Goal: Information Seeking & Learning: Find specific page/section

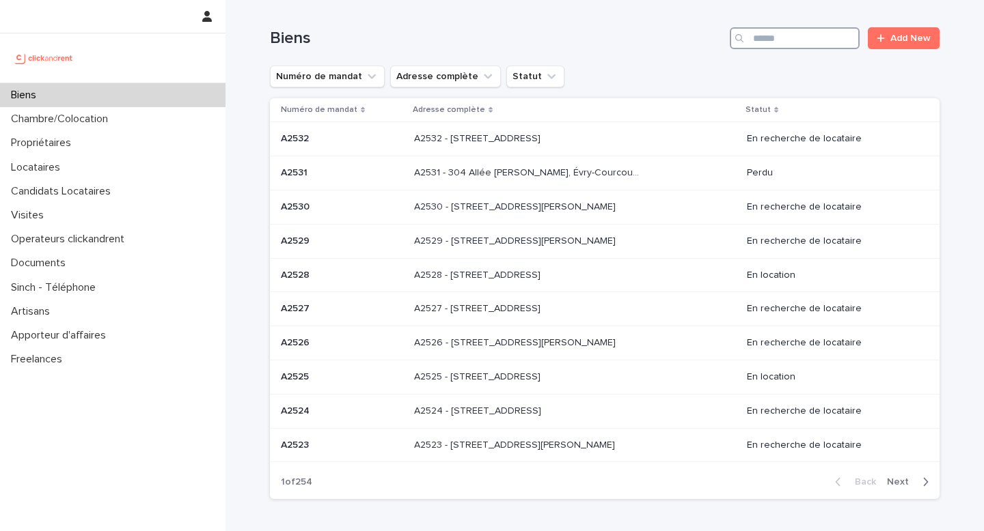
click at [824, 39] on input "Search" at bounding box center [795, 38] width 130 height 22
paste input "**********"
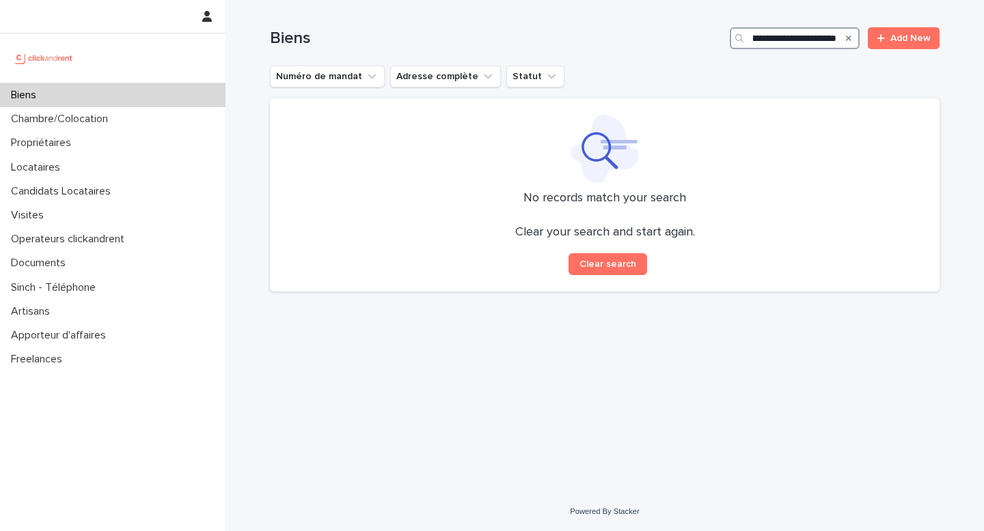
click at [824, 39] on input "**********" at bounding box center [795, 38] width 130 height 22
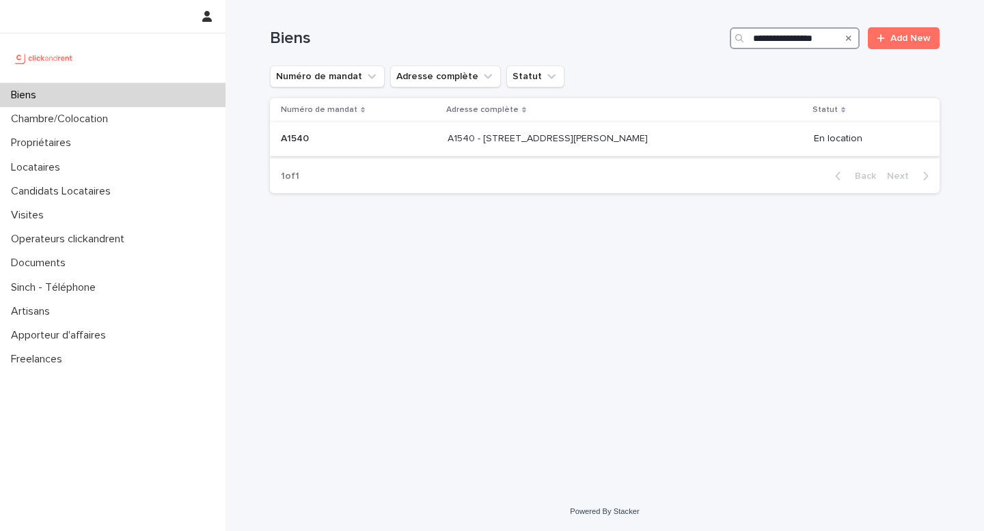
type input "**********"
click at [525, 139] on p "A1540 - [STREET_ADDRESS][PERSON_NAME]" at bounding box center [548, 137] width 203 height 14
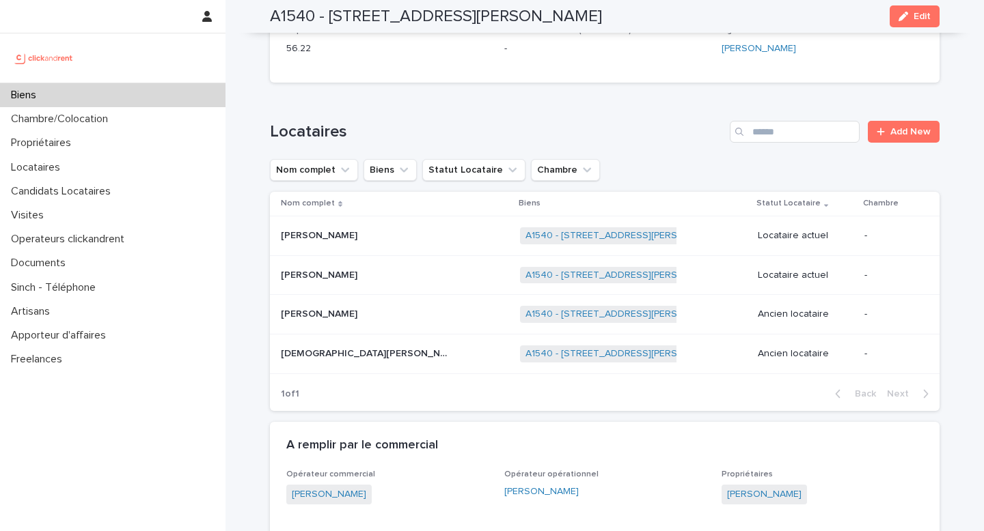
scroll to position [631, 0]
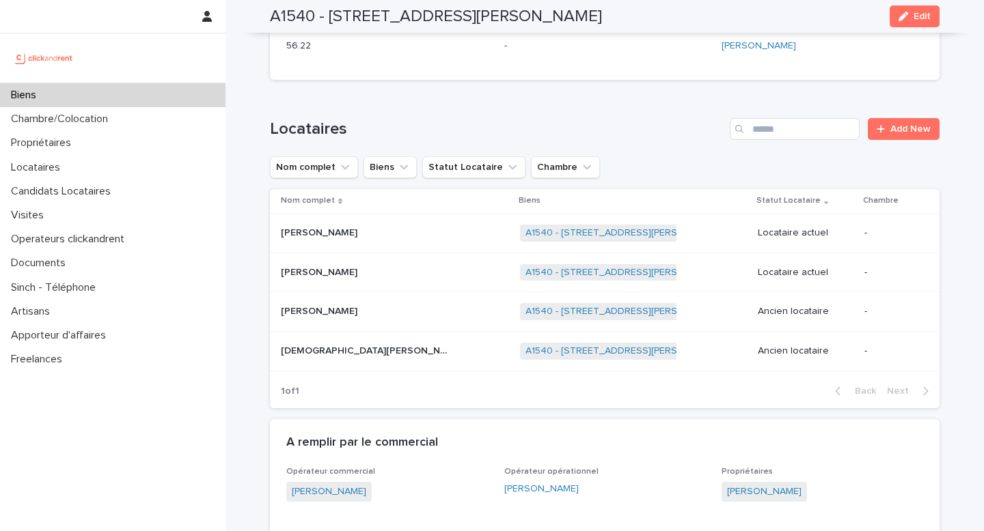
click at [349, 230] on p at bounding box center [366, 233] width 171 height 12
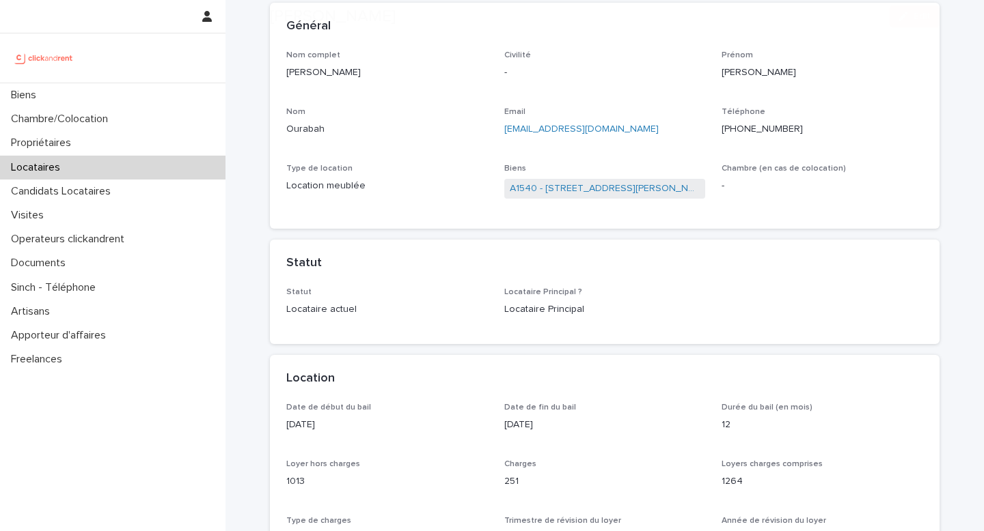
scroll to position [102, 0]
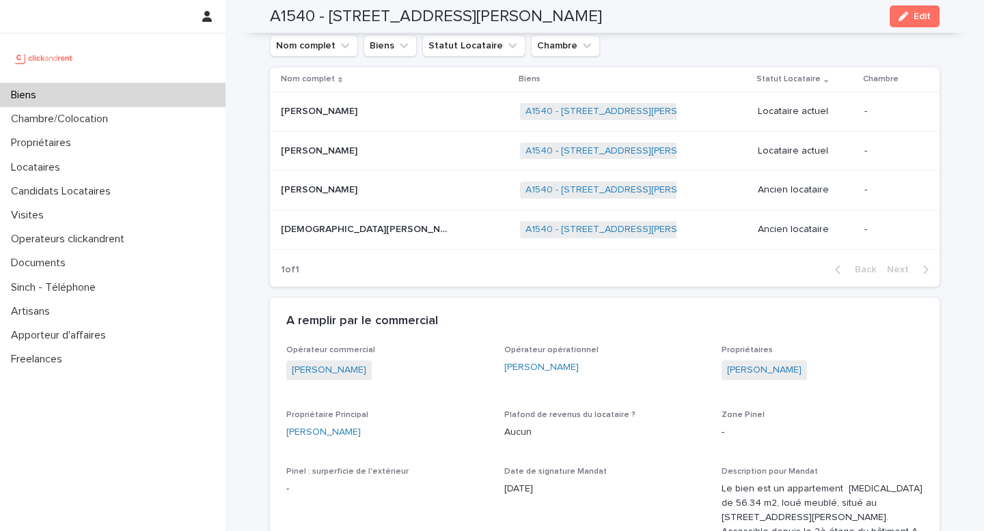
scroll to position [693, 0]
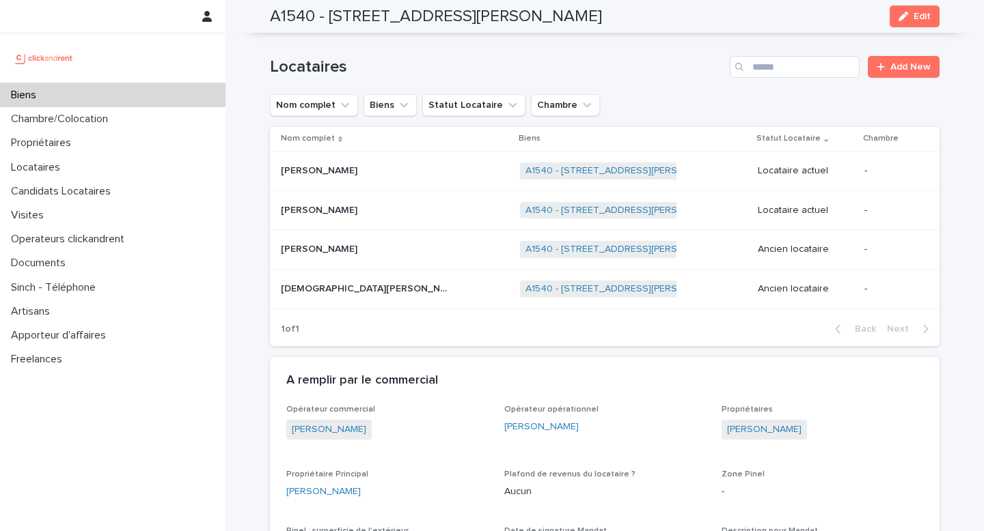
click at [363, 171] on p at bounding box center [366, 171] width 171 height 12
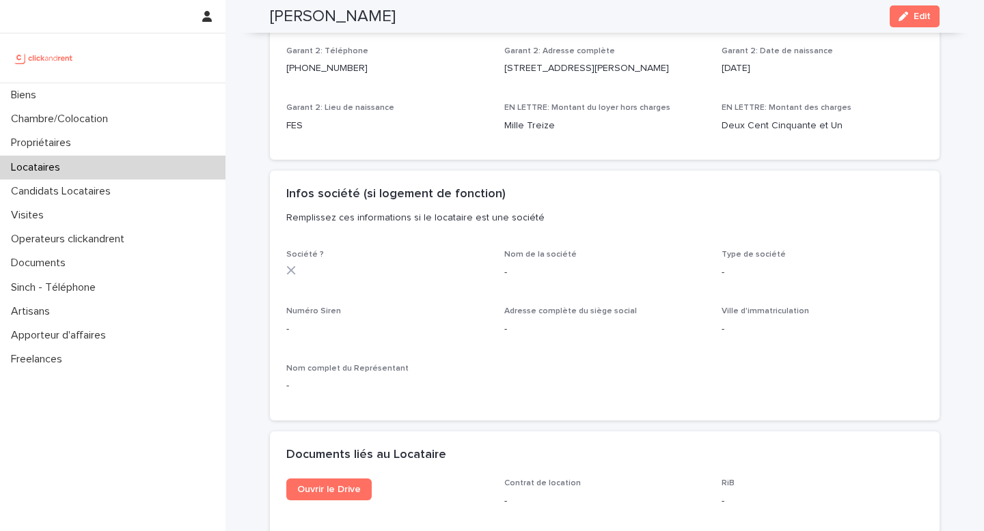
scroll to position [1079, 0]
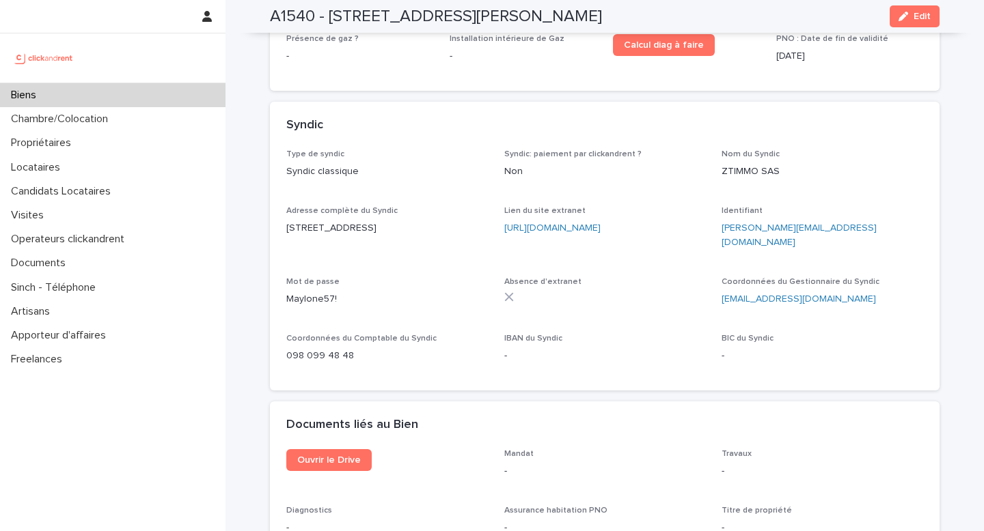
scroll to position [5254, 0]
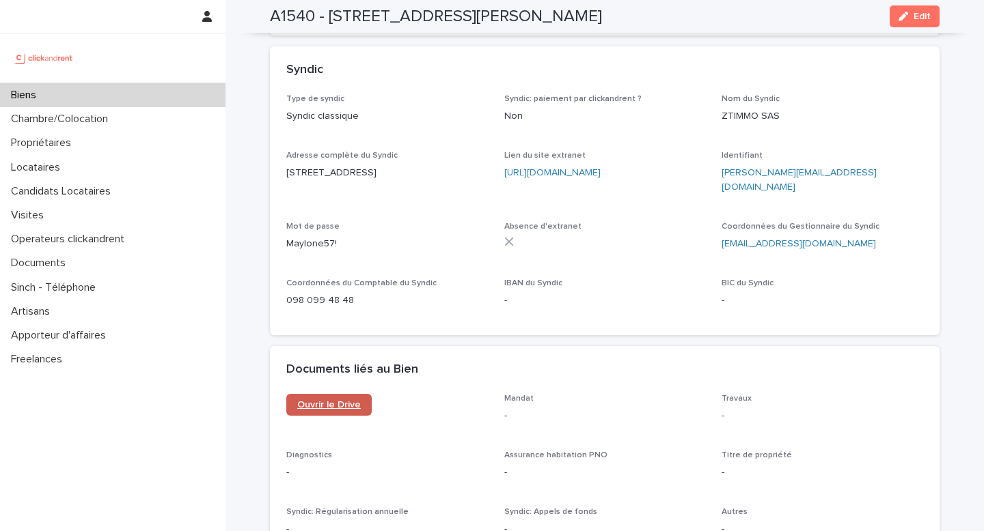
click at [348, 400] on span "Ouvrir le Drive" at bounding box center [329, 405] width 64 height 10
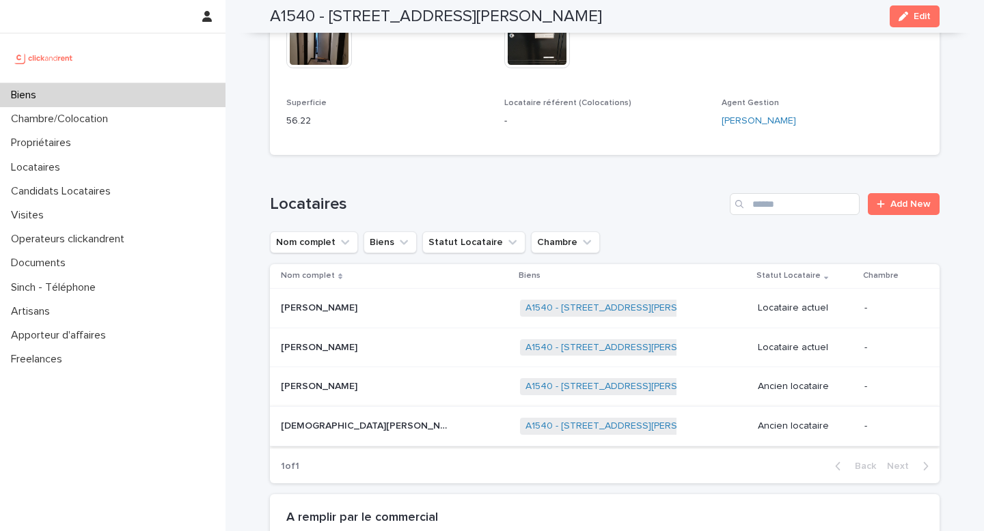
scroll to position [557, 0]
click at [370, 317] on div "[PERSON_NAME] [PERSON_NAME]" at bounding box center [395, 307] width 228 height 23
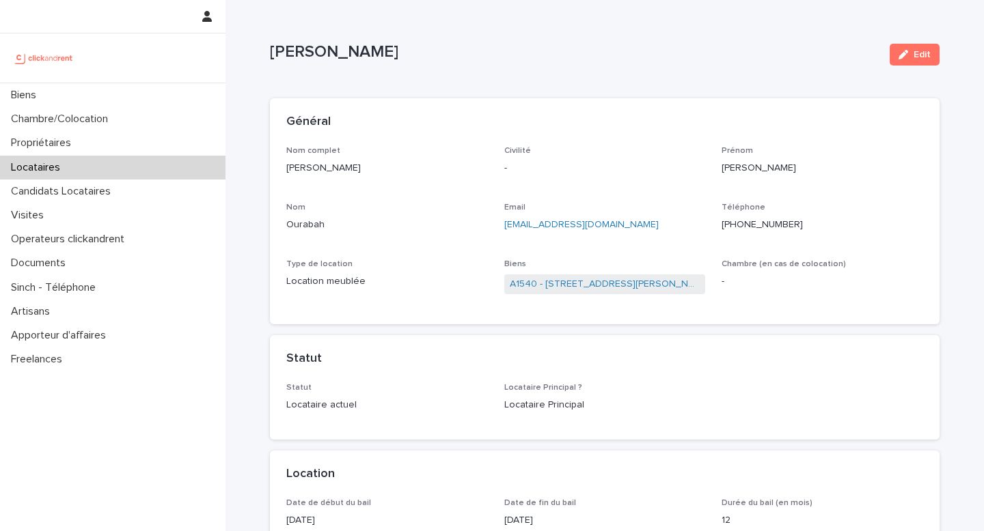
click at [743, 232] on div "Téléphone [PHONE_NUMBER]" at bounding box center [822, 223] width 202 height 40
click at [743, 227] on ringoverc2c-number-84e06f14122c "[PHONE_NUMBER]" at bounding box center [761, 225] width 81 height 10
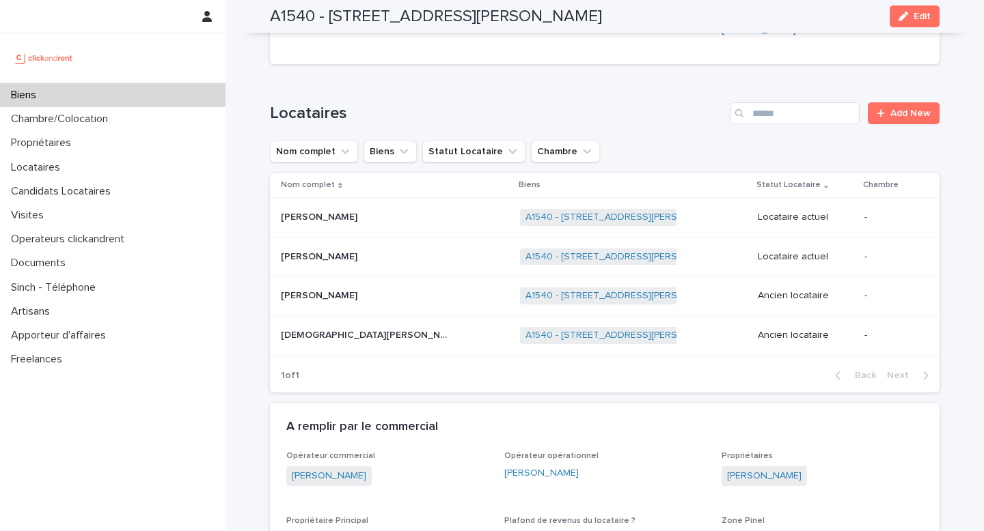
scroll to position [648, 0]
click at [400, 260] on p at bounding box center [366, 257] width 171 height 12
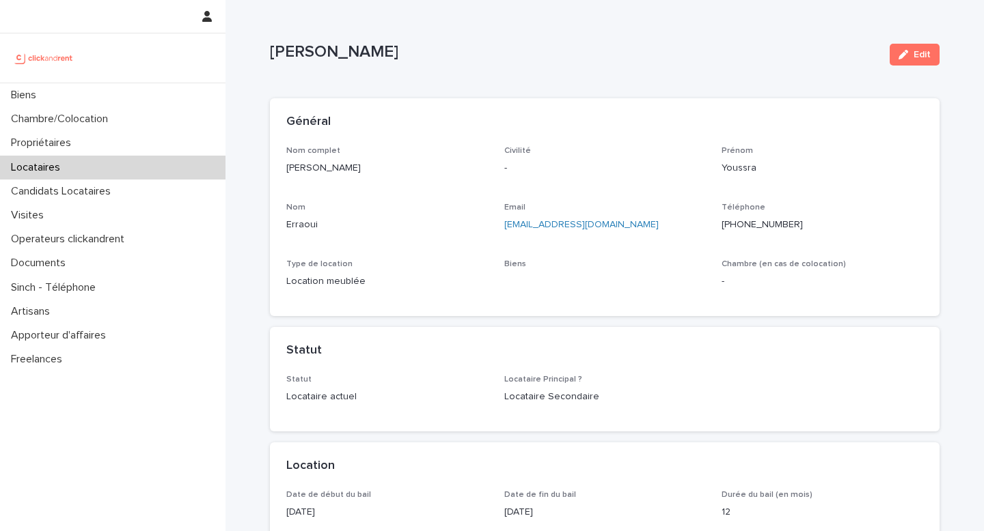
click at [748, 222] on ringoverc2c-number-84e06f14122c "[PHONE_NUMBER]" at bounding box center [761, 225] width 81 height 10
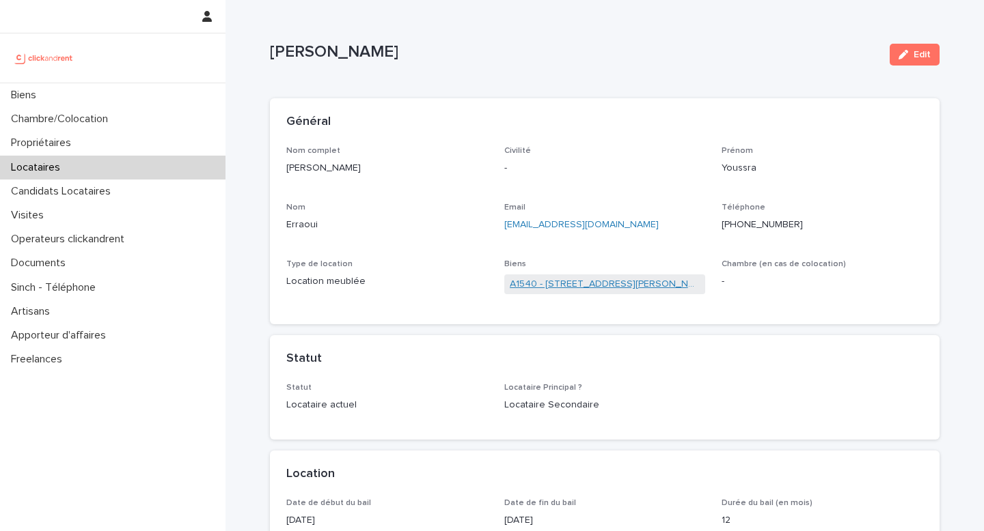
click at [570, 282] on link "A1540 - [STREET_ADDRESS][PERSON_NAME]" at bounding box center [605, 284] width 191 height 14
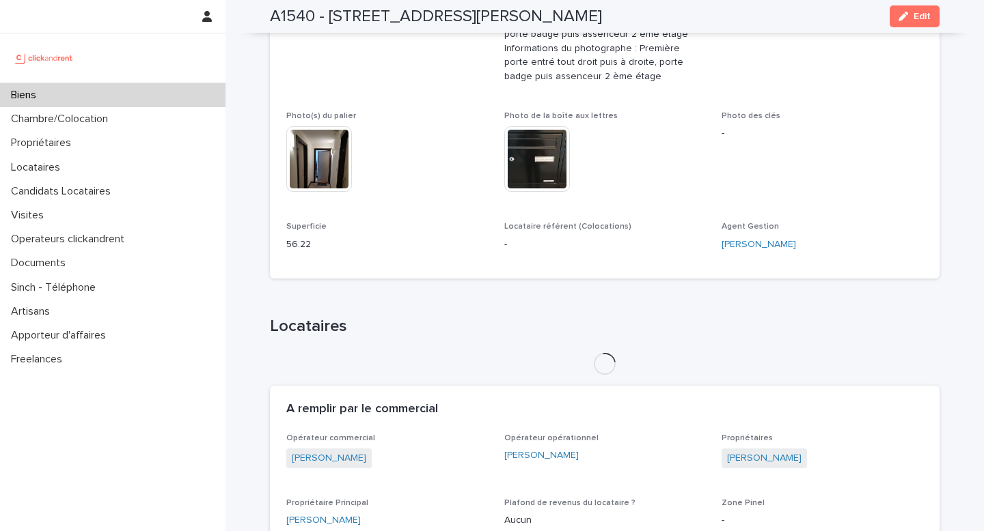
scroll to position [447, 0]
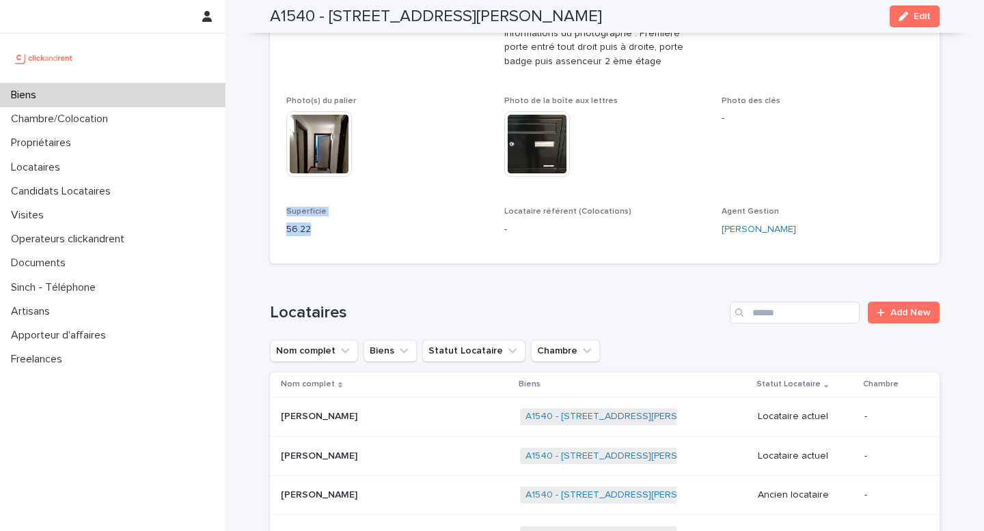
drag, startPoint x: 286, startPoint y: 209, endPoint x: 327, endPoint y: 232, distance: 47.4
copy div "Superficie 56.22"
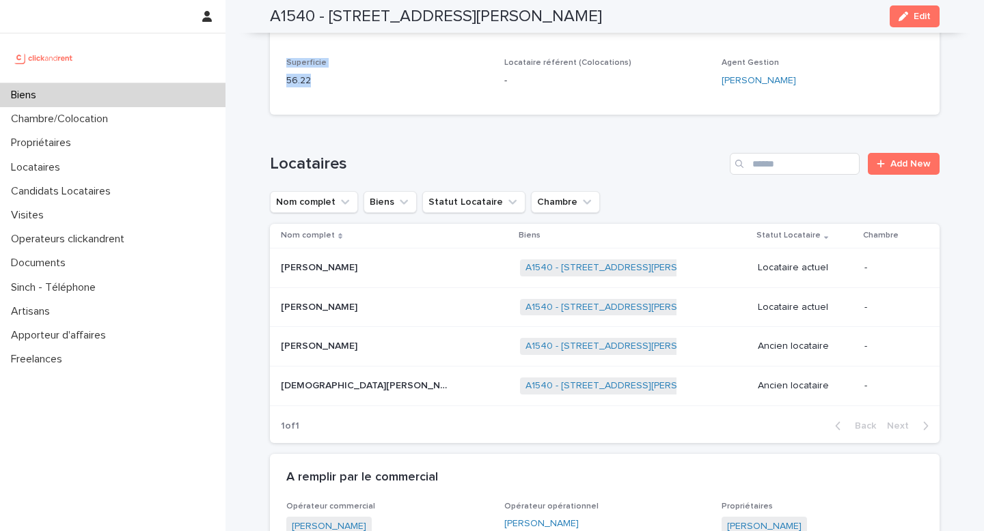
scroll to position [611, 0]
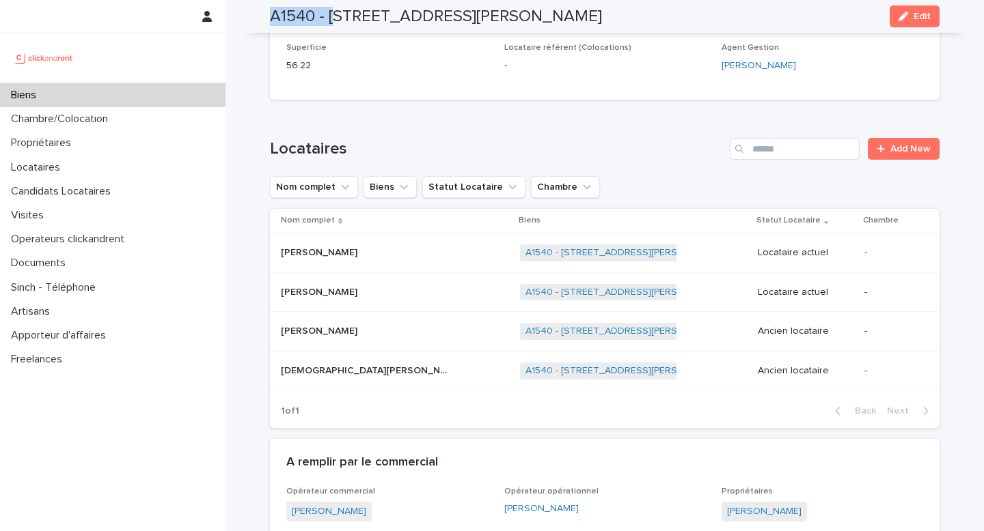
drag, startPoint x: 335, startPoint y: 19, endPoint x: 625, endPoint y: 1, distance: 290.9
click at [625, 1] on div "A1540 - [STREET_ADDRESS][PERSON_NAME] Edit" at bounding box center [604, 16] width 669 height 33
click at [624, 18] on div "A1540 - [STREET_ADDRESS][PERSON_NAME] Edit" at bounding box center [604, 16] width 669 height 33
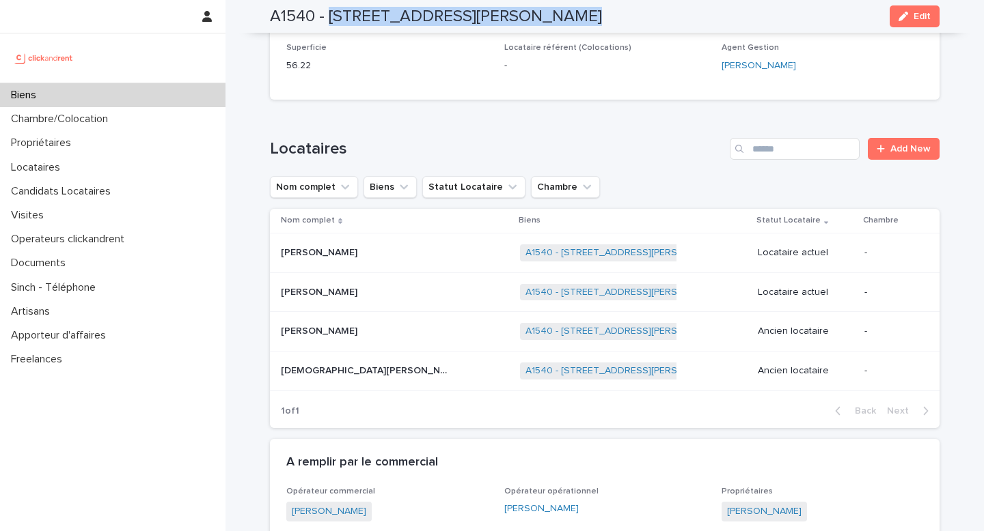
drag, startPoint x: 624, startPoint y: 18, endPoint x: 333, endPoint y: 16, distance: 291.0
click at [332, 16] on div "A1540 - [STREET_ADDRESS][PERSON_NAME] Edit" at bounding box center [604, 16] width 669 height 33
copy div "[STREET_ADDRESS][PERSON_NAME] Edit"
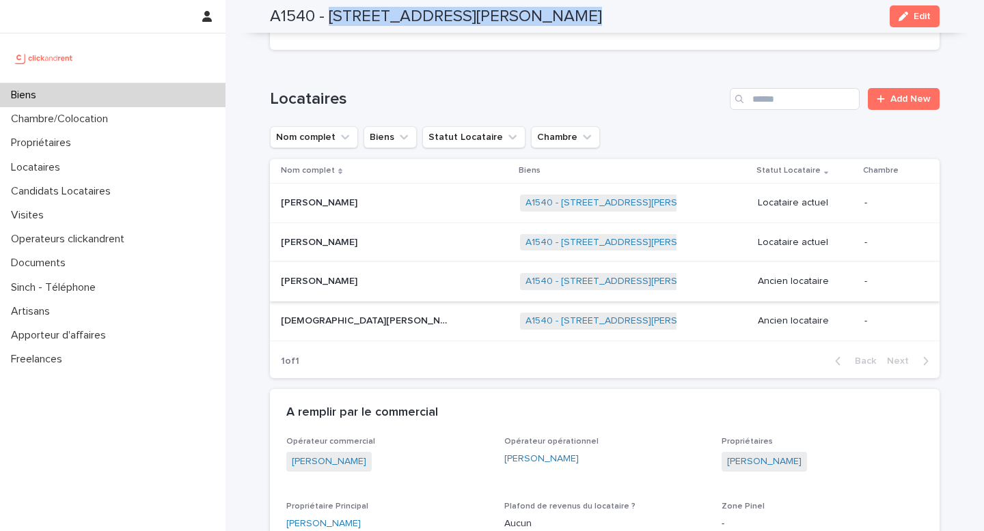
scroll to position [669, 0]
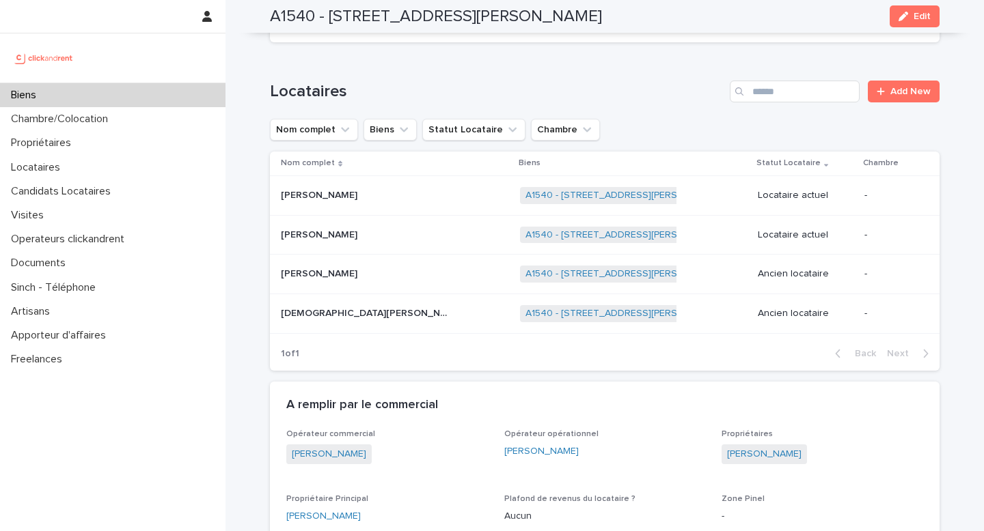
click at [360, 201] on p at bounding box center [366, 196] width 171 height 12
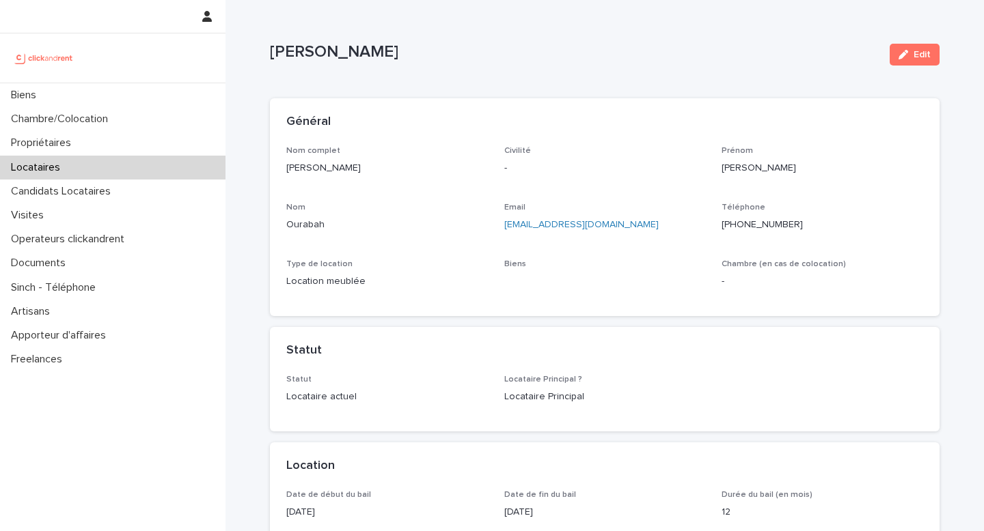
click at [335, 171] on p "[PERSON_NAME]" at bounding box center [387, 168] width 202 height 14
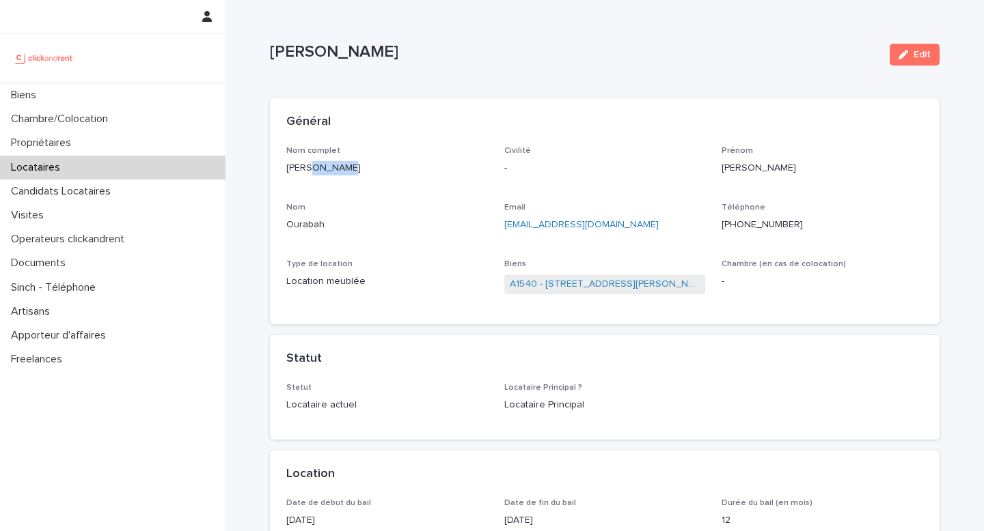
click at [335, 171] on p "[PERSON_NAME]" at bounding box center [387, 168] width 202 height 14
copy p "[PERSON_NAME]"
drag, startPoint x: 831, startPoint y: 223, endPoint x: 750, endPoint y: 221, distance: 81.3
click at [750, 221] on p "[PHONE_NUMBER]" at bounding box center [822, 225] width 202 height 14
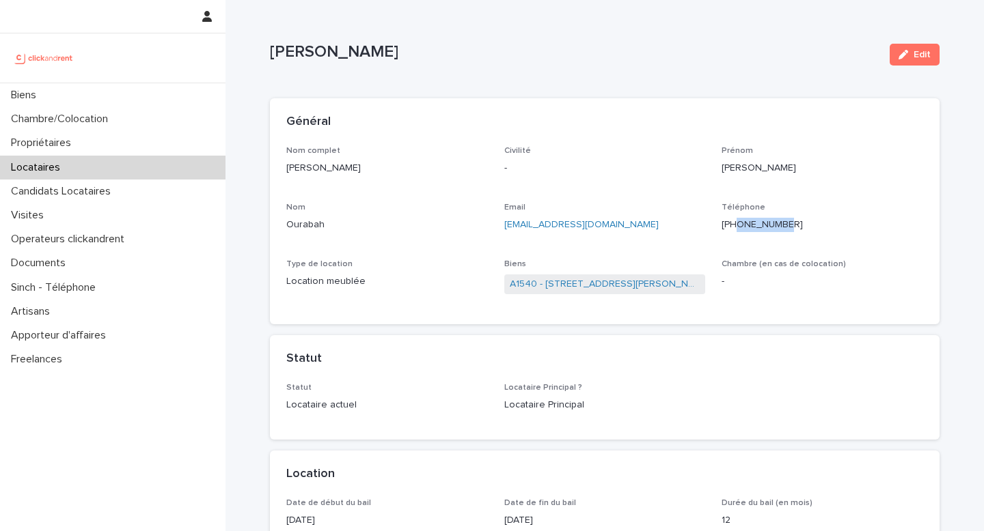
copy ringoverc2c-number-84e06f14122c "649744724"
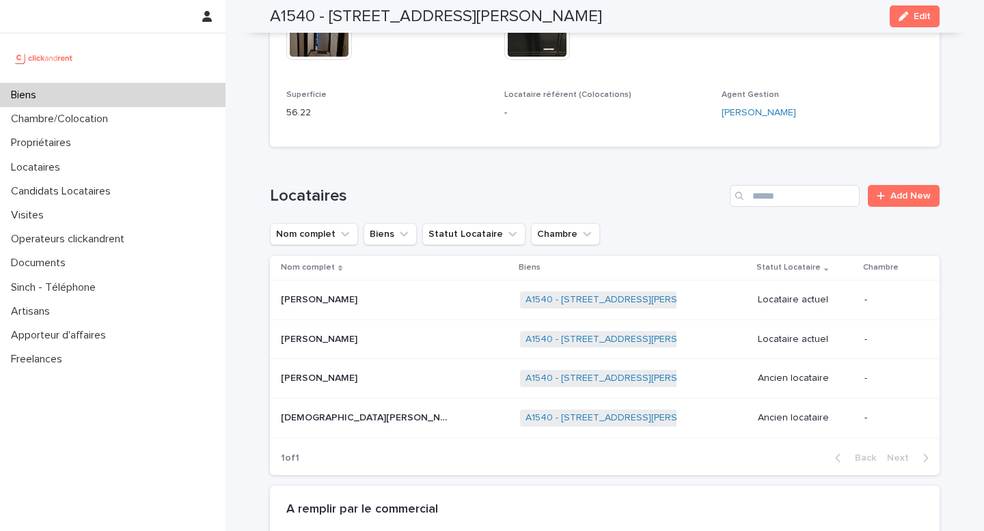
scroll to position [565, 0]
click at [388, 342] on p at bounding box center [366, 339] width 171 height 12
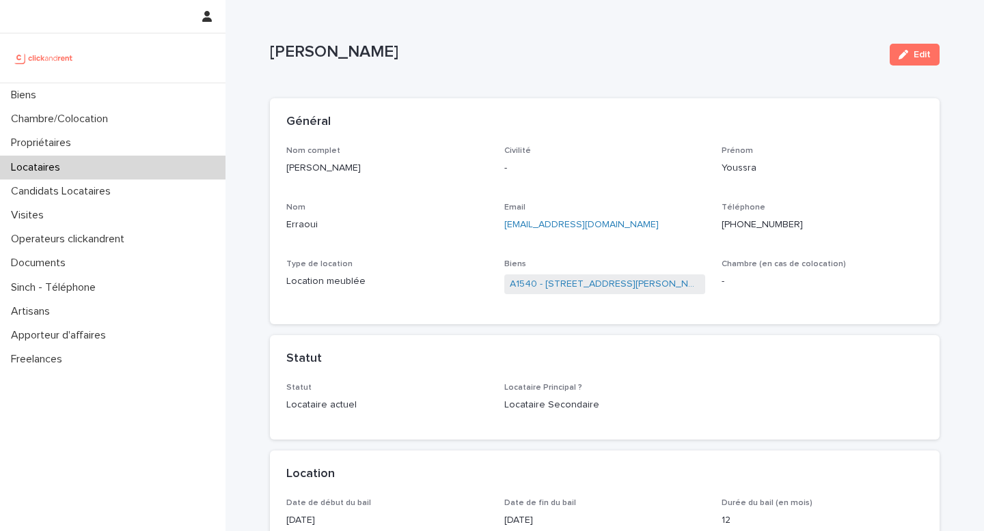
click at [342, 168] on p "[PERSON_NAME]" at bounding box center [387, 168] width 202 height 14
copy p "[PERSON_NAME]"
drag, startPoint x: 799, startPoint y: 226, endPoint x: 749, endPoint y: 223, distance: 50.6
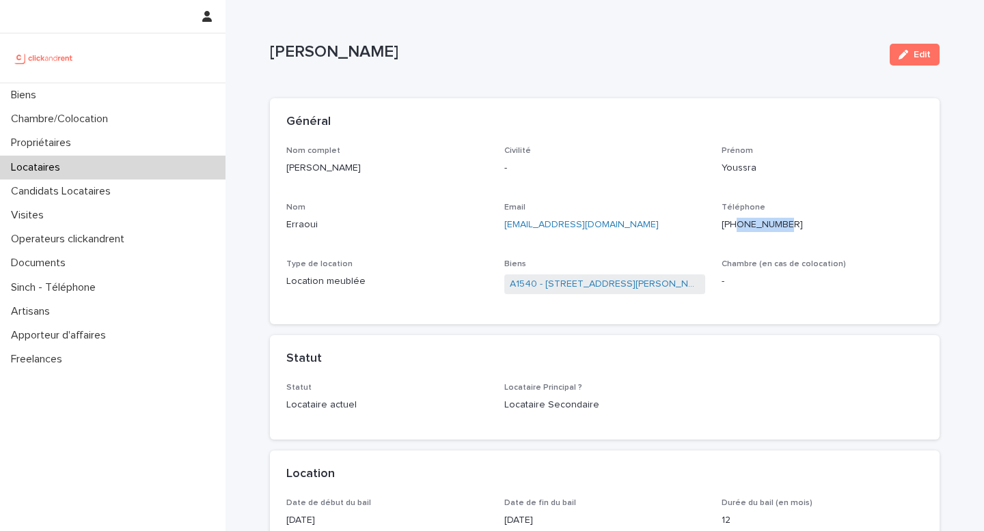
click at [749, 224] on p "[PHONE_NUMBER]" at bounding box center [822, 225] width 202 height 14
copy ringoverc2c-number-84e06f14122c "673234755"
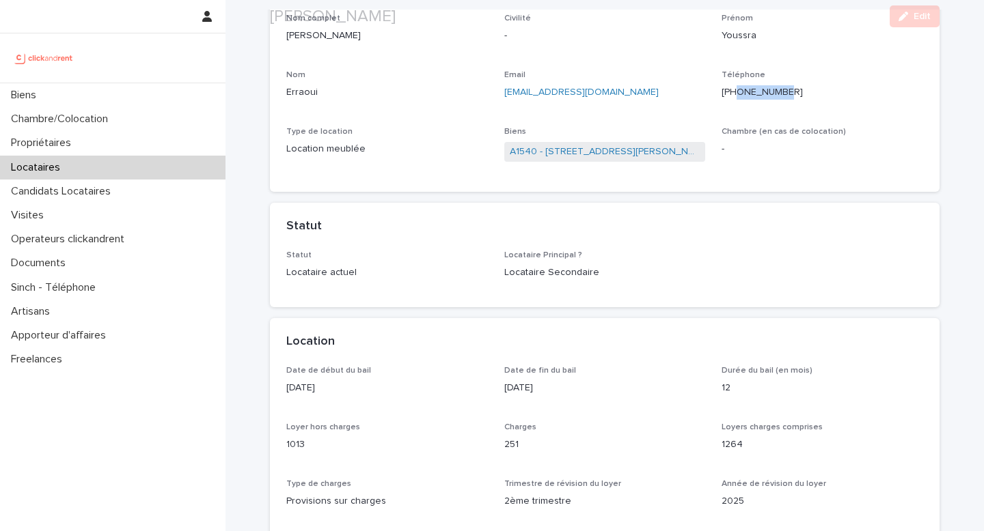
scroll to position [146, 0]
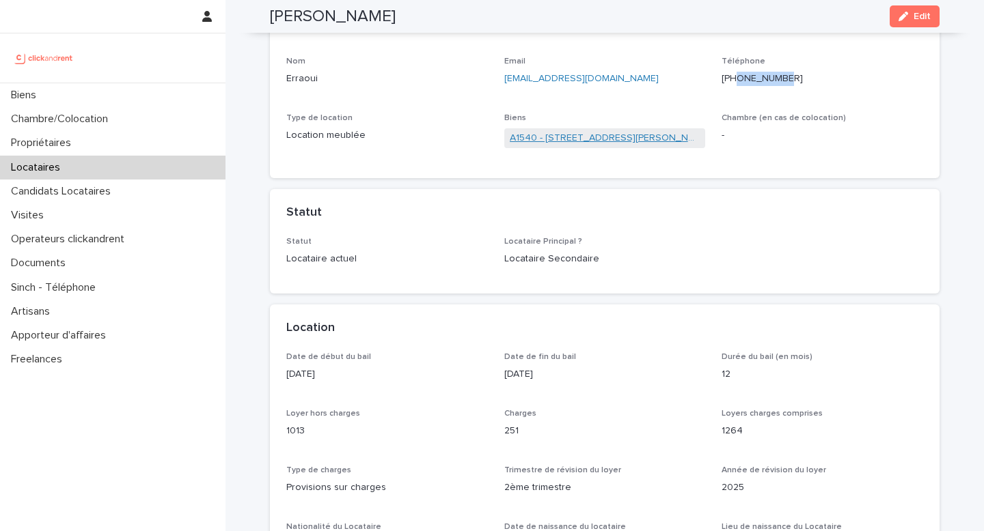
click at [596, 138] on link "A1540 - [STREET_ADDRESS][PERSON_NAME]" at bounding box center [605, 138] width 191 height 14
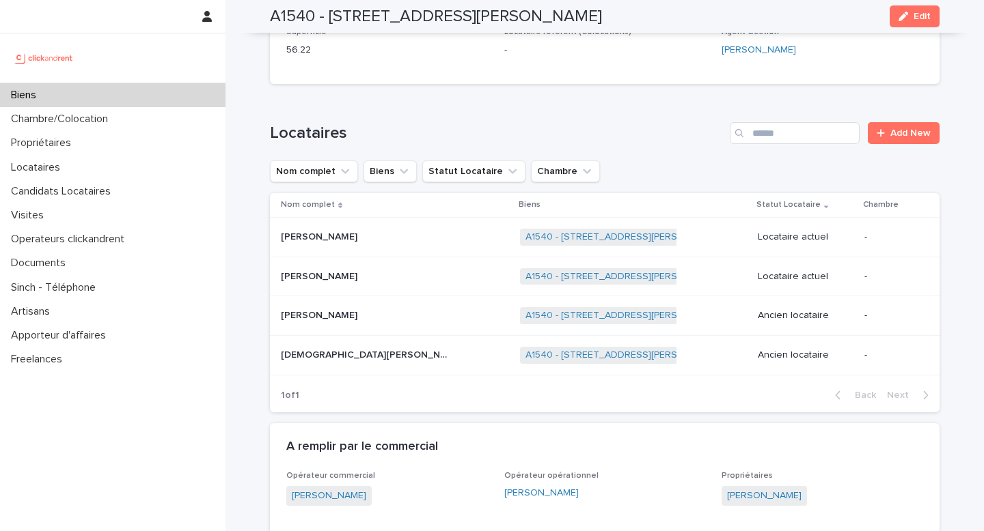
scroll to position [665, 0]
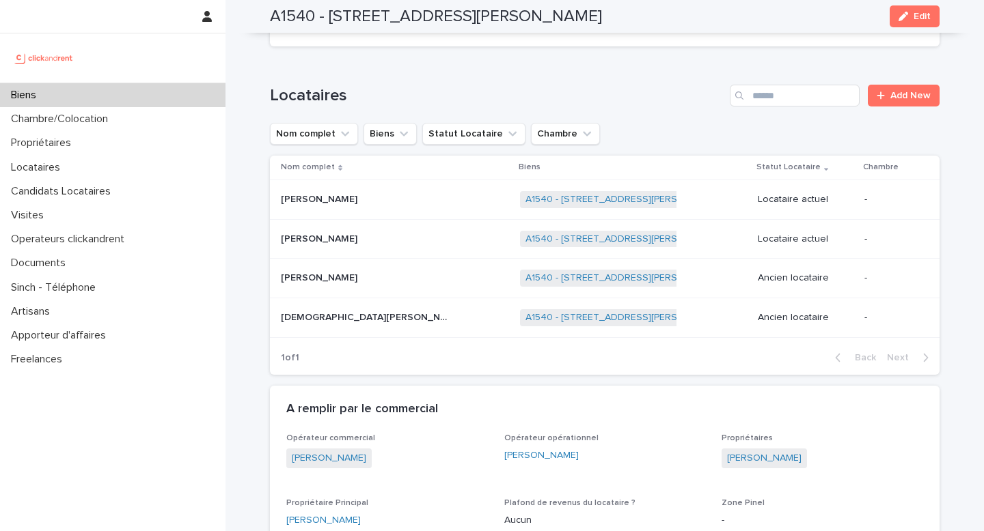
click at [375, 518] on div "[PERSON_NAME]" at bounding box center [387, 521] width 202 height 14
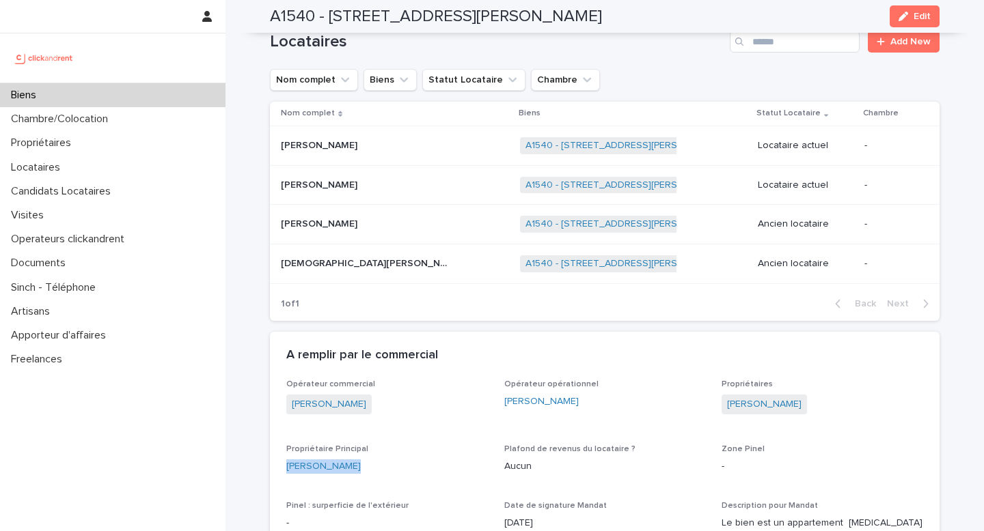
scroll to position [723, 0]
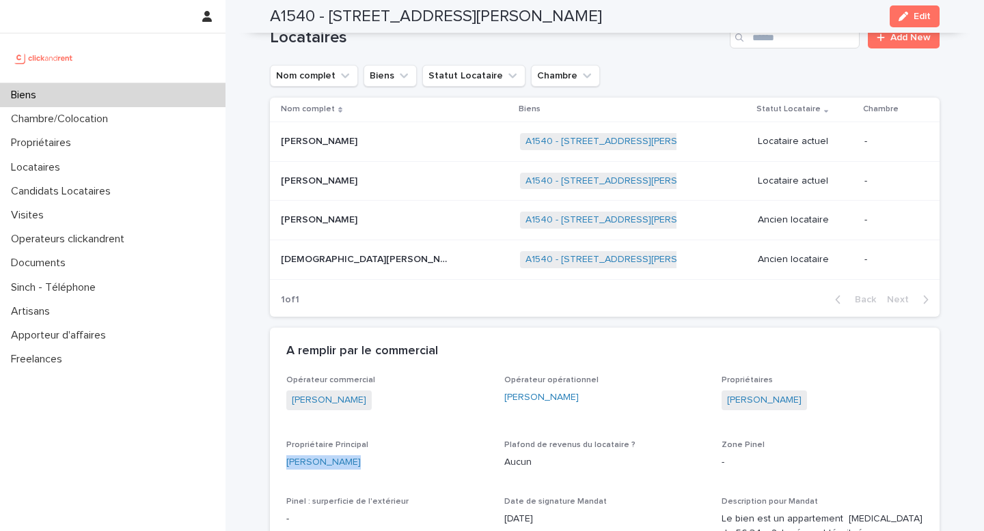
copy link "[PERSON_NAME]"
click at [117, 103] on div "Biens" at bounding box center [112, 95] width 225 height 24
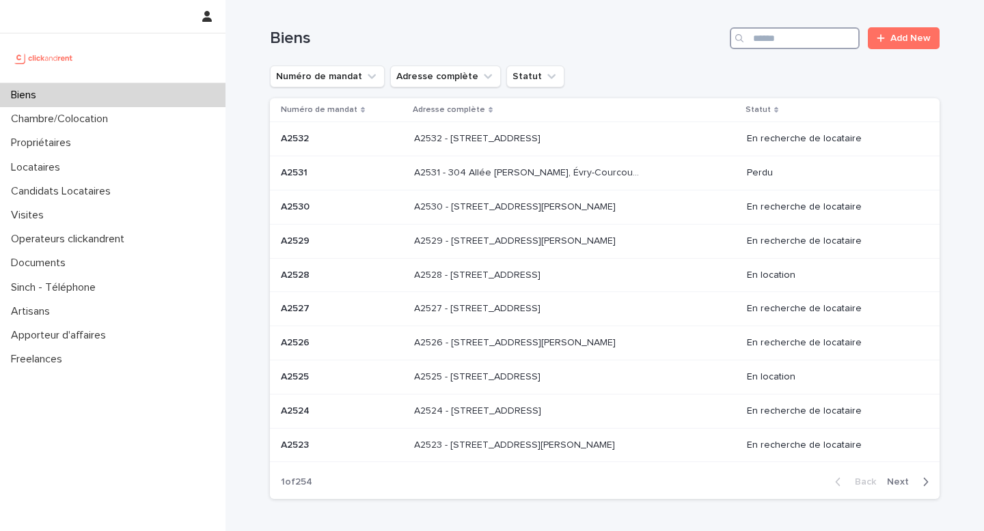
click at [757, 44] on input "Search" at bounding box center [795, 38] width 130 height 22
paste input "*****"
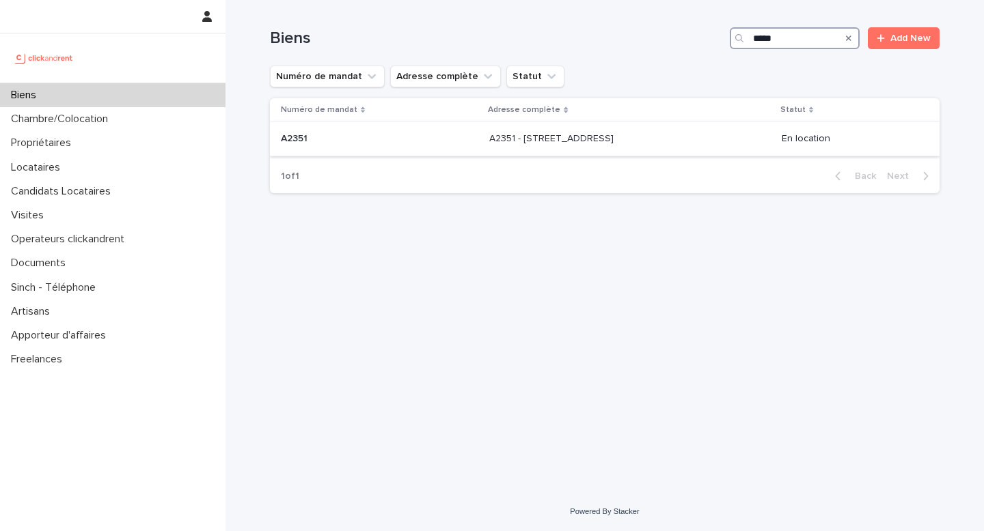
type input "*****"
click at [627, 146] on div "A2351 - [STREET_ADDRESS] - [STREET_ADDRESS]" at bounding box center [629, 139] width 281 height 23
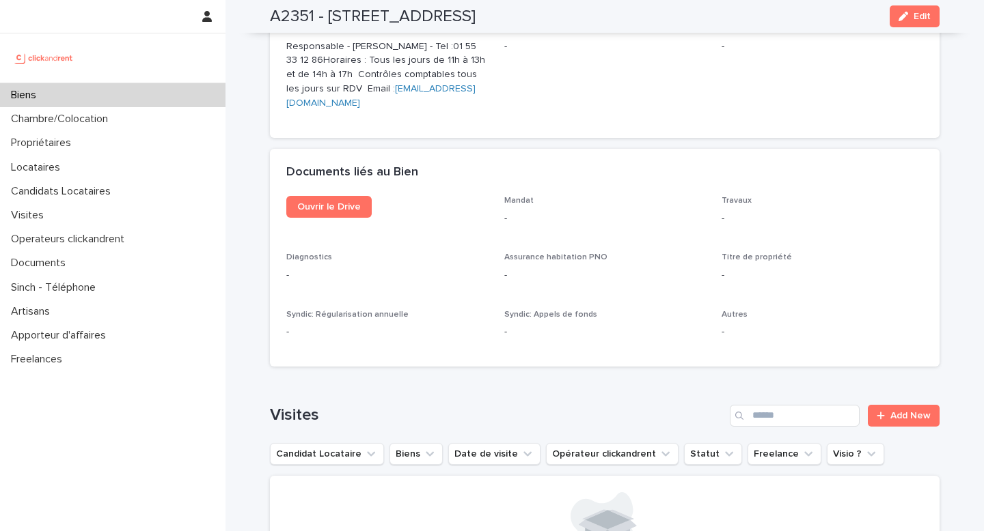
scroll to position [4696, 0]
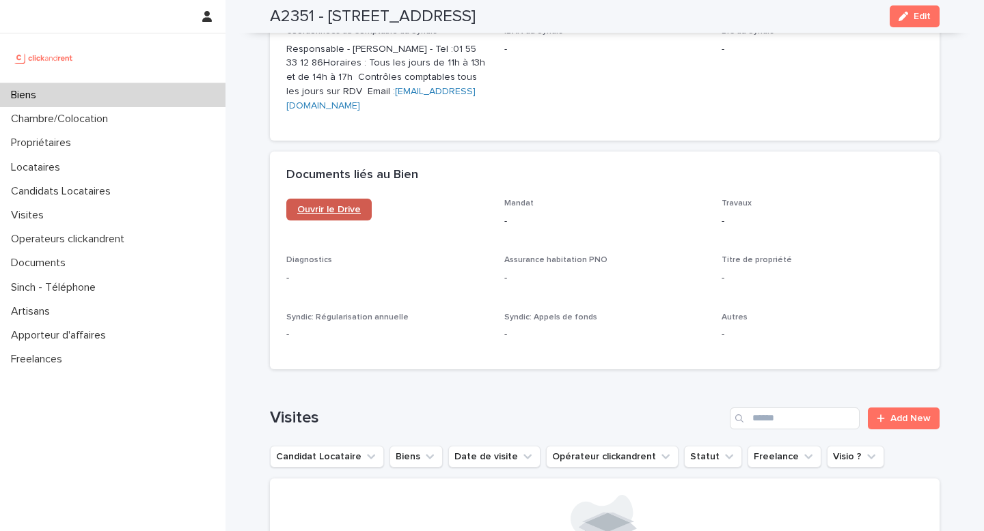
click at [355, 199] on link "Ouvrir le Drive" at bounding box center [328, 210] width 85 height 22
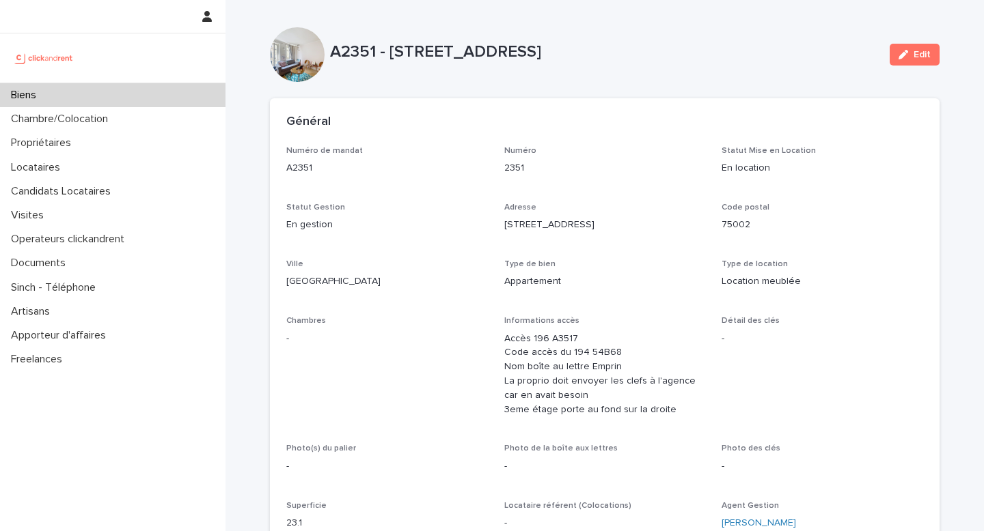
scroll to position [27, 0]
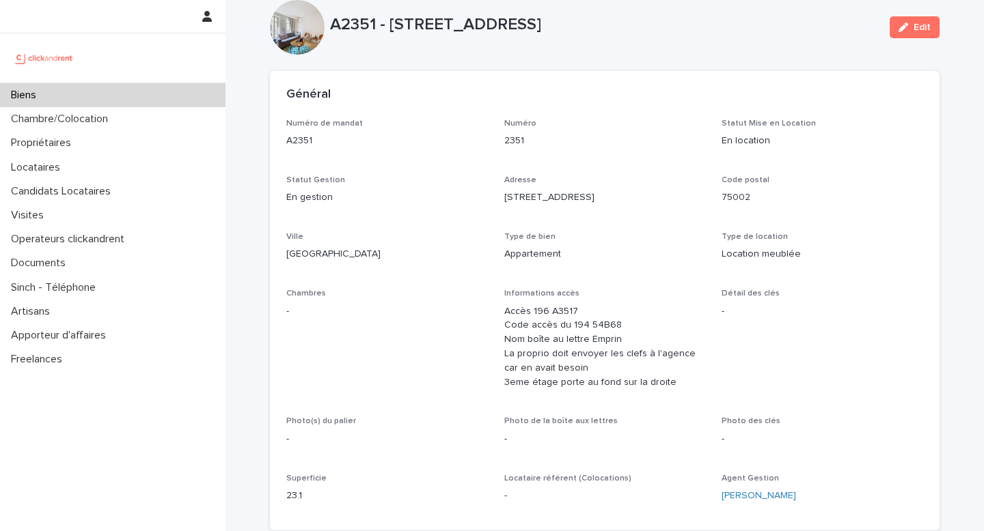
click at [350, 22] on p "A2351 - [STREET_ADDRESS]" at bounding box center [604, 25] width 549 height 20
copy p "A2351"
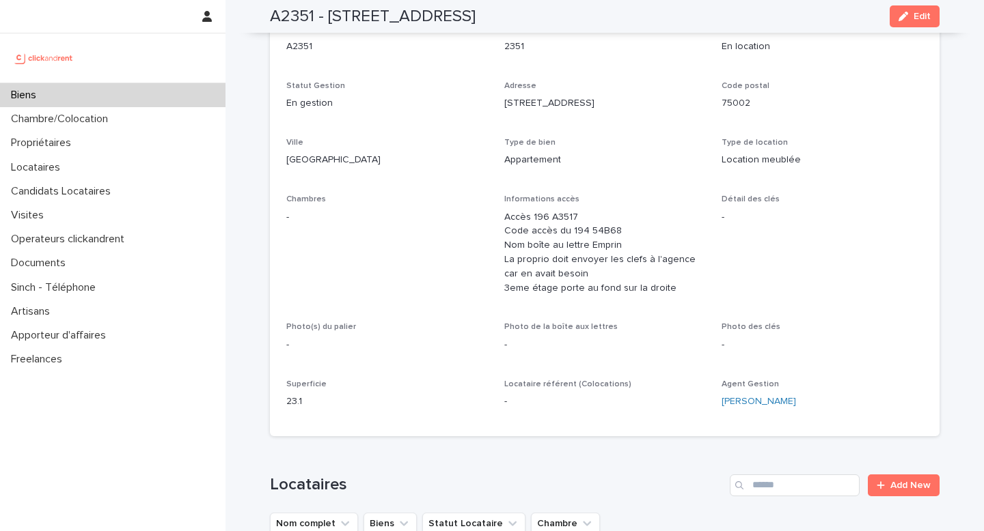
scroll to position [119, 0]
click at [301, 25] on h2 "A2351 - [STREET_ADDRESS]" at bounding box center [373, 17] width 206 height 20
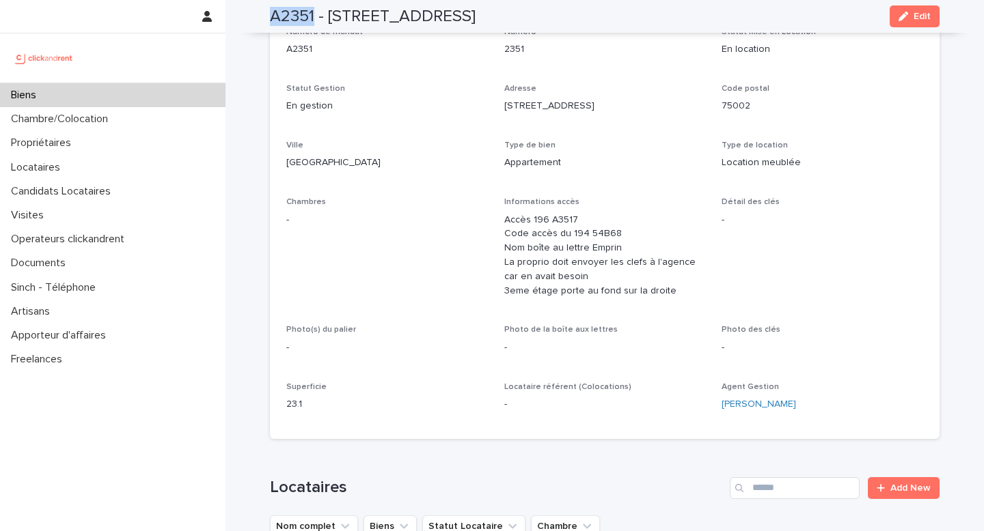
click at [301, 25] on h2 "A2351 - [STREET_ADDRESS]" at bounding box center [373, 17] width 206 height 20
copy h2 "A2351"
click at [600, 249] on p "Accès 196 A3517 Code accès du 194 54B68 Nom boîte au lettre Emprin La proprio d…" at bounding box center [605, 255] width 202 height 85
copy p "Emprin"
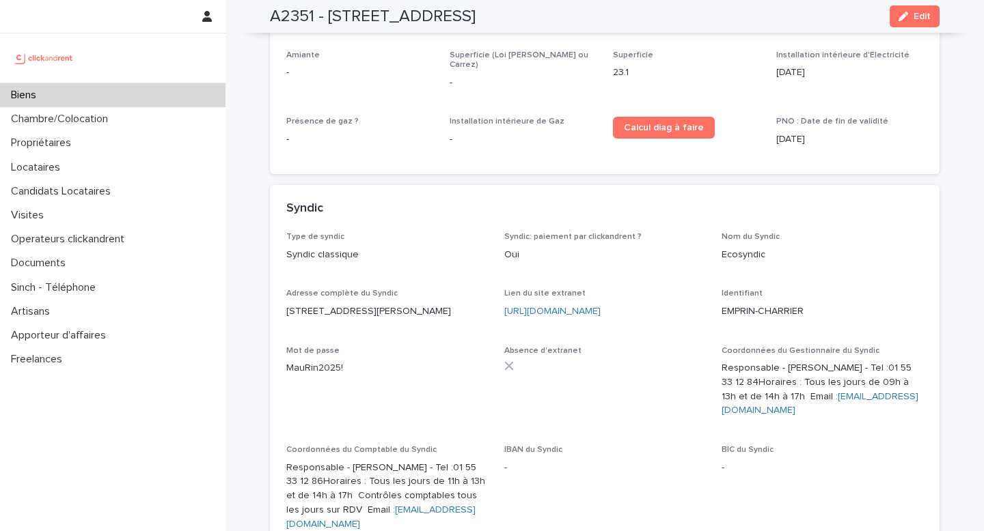
scroll to position [4355, 0]
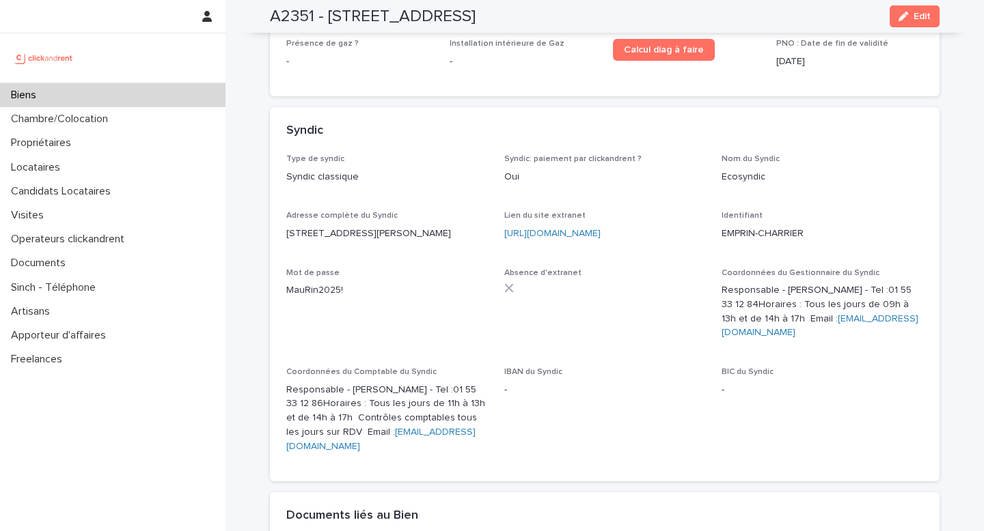
click at [849, 283] on p "Responsable - [PERSON_NAME] - Tel : [PHONE_NUMBER] Horaires : Tous les jours de…" at bounding box center [822, 311] width 202 height 57
drag, startPoint x: 842, startPoint y: 280, endPoint x: 735, endPoint y: 293, distance: 107.4
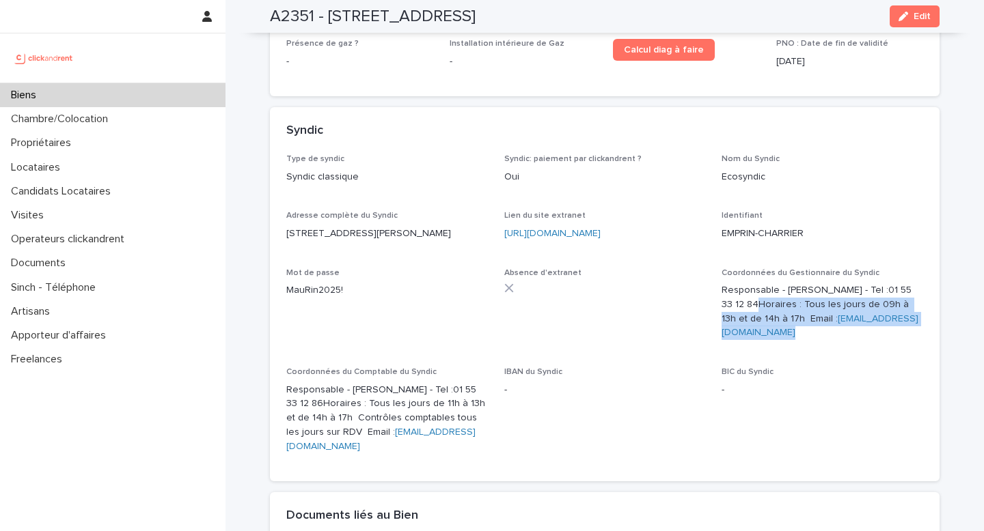
click at [736, 293] on div "Coordonnées du Gestionnaire du Syndic Responsable - [PERSON_NAME] - Tel : [PHON…" at bounding box center [822, 309] width 202 height 83
click at [735, 293] on div "Coordonnées du Gestionnaire du Syndic Responsable - [PERSON_NAME] - Tel : [PHON…" at bounding box center [822, 309] width 202 height 83
drag, startPoint x: 719, startPoint y: 277, endPoint x: 855, endPoint y: 281, distance: 136.7
click at [855, 281] on div "Type de syndic Syndic classique Syndic: paiement par clickandrent ? Oui Nom du …" at bounding box center [604, 309] width 637 height 310
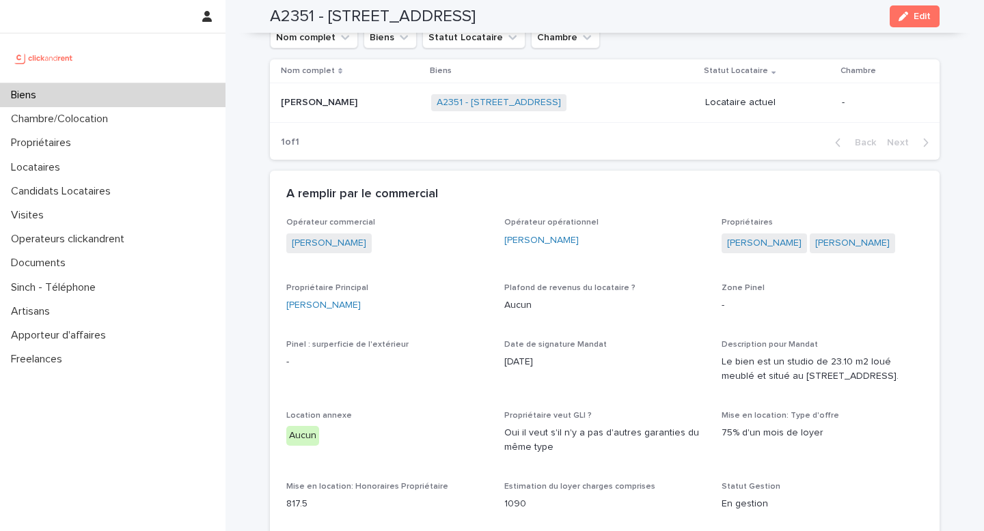
scroll to position [590, 0]
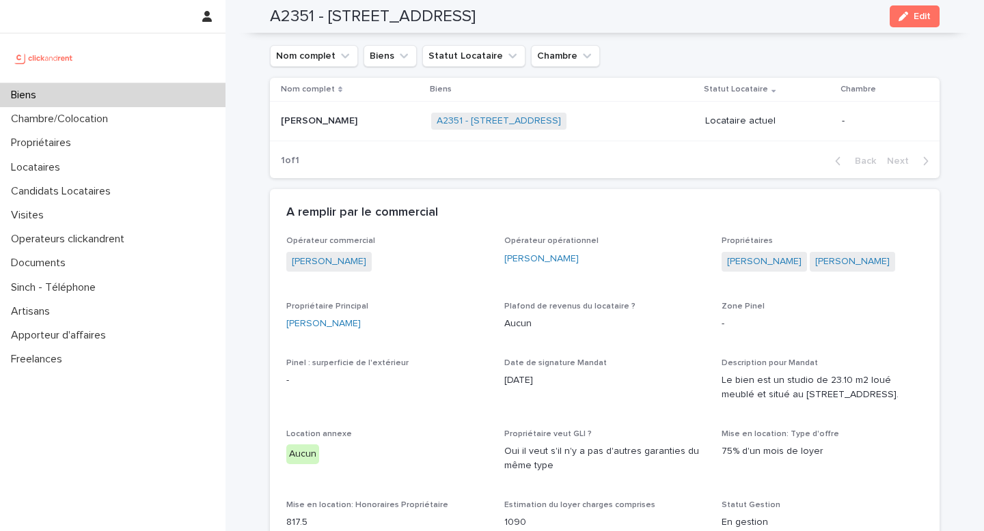
click at [360, 123] on p "[PERSON_NAME]" at bounding box center [320, 120] width 79 height 14
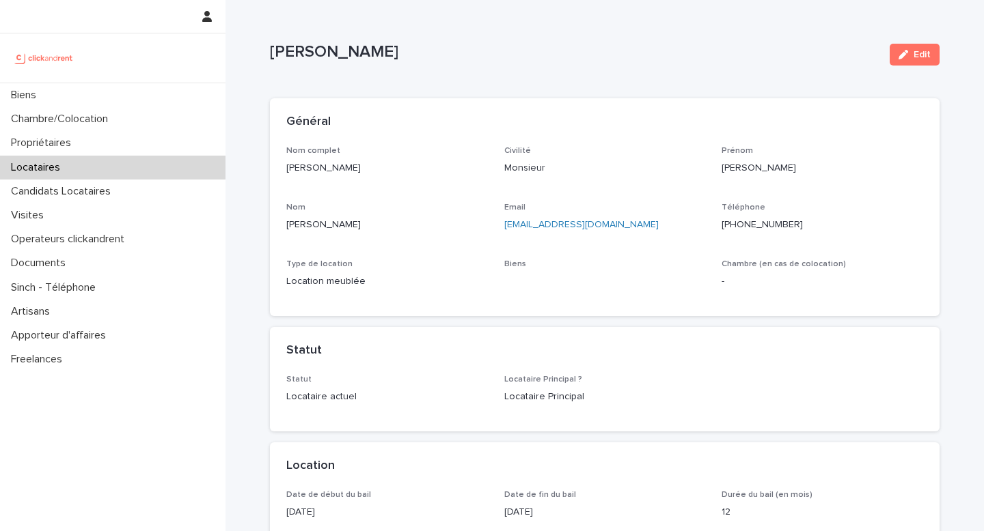
click at [360, 168] on p "[PERSON_NAME]" at bounding box center [387, 168] width 202 height 14
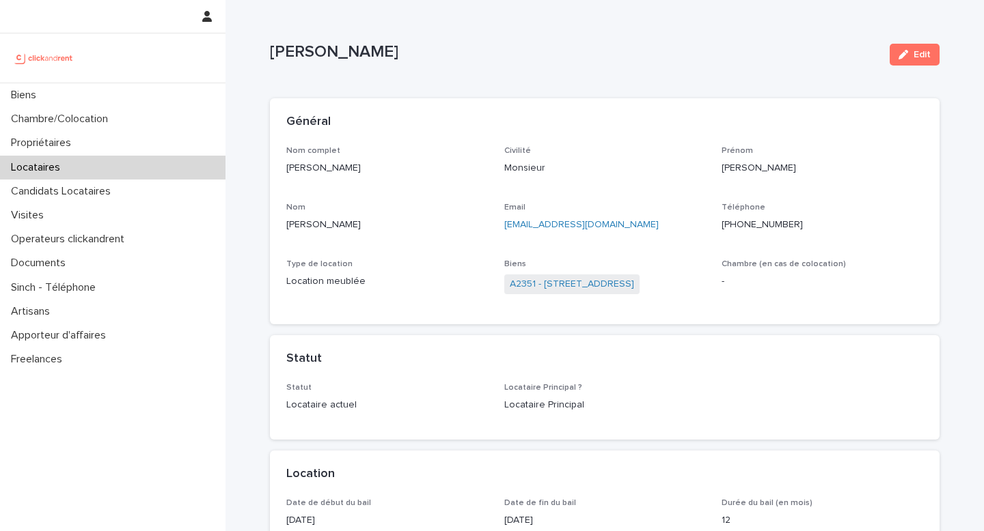
click at [360, 168] on p "[PERSON_NAME]" at bounding box center [387, 168] width 202 height 14
drag, startPoint x: 501, startPoint y: 291, endPoint x: 536, endPoint y: 291, distance: 34.2
click at [536, 291] on div "Nom complet [PERSON_NAME] Civilité Monsieur [PERSON_NAME] Nom Monge Farinetti E…" at bounding box center [604, 227] width 637 height 163
drag, startPoint x: 699, startPoint y: 286, endPoint x: 544, endPoint y: 283, distance: 154.4
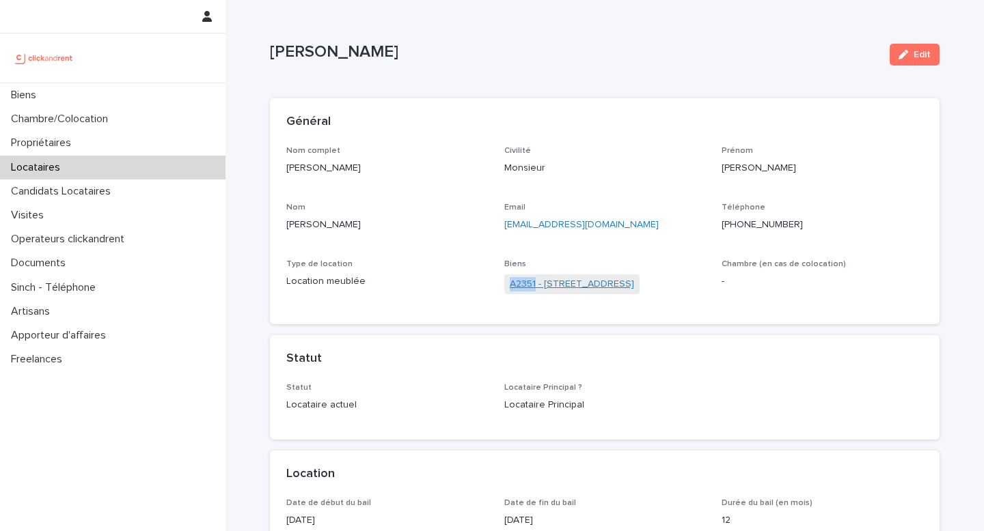
click at [544, 283] on div "A2351 - [STREET_ADDRESS]" at bounding box center [605, 286] width 202 height 23
click at [544, 283] on link "A2351 - [STREET_ADDRESS]" at bounding box center [572, 284] width 124 height 14
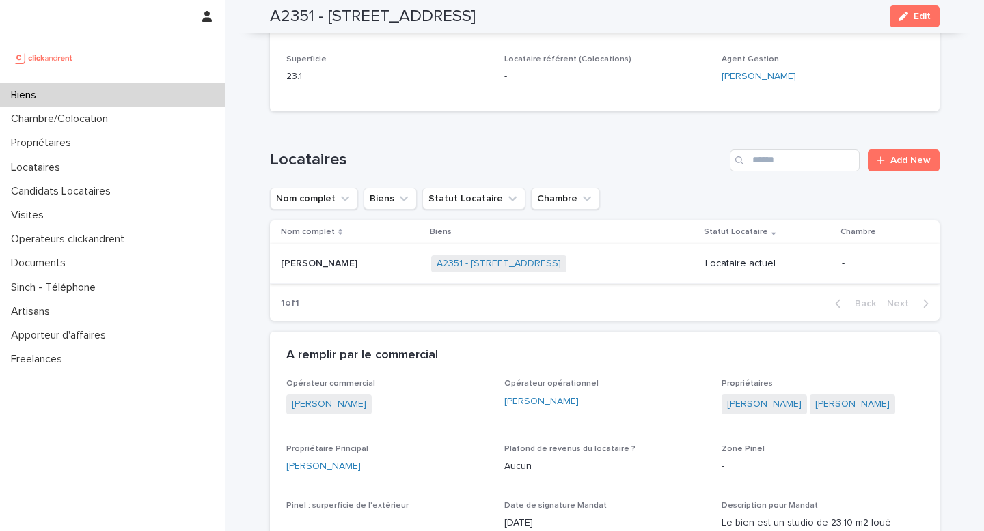
scroll to position [451, 0]
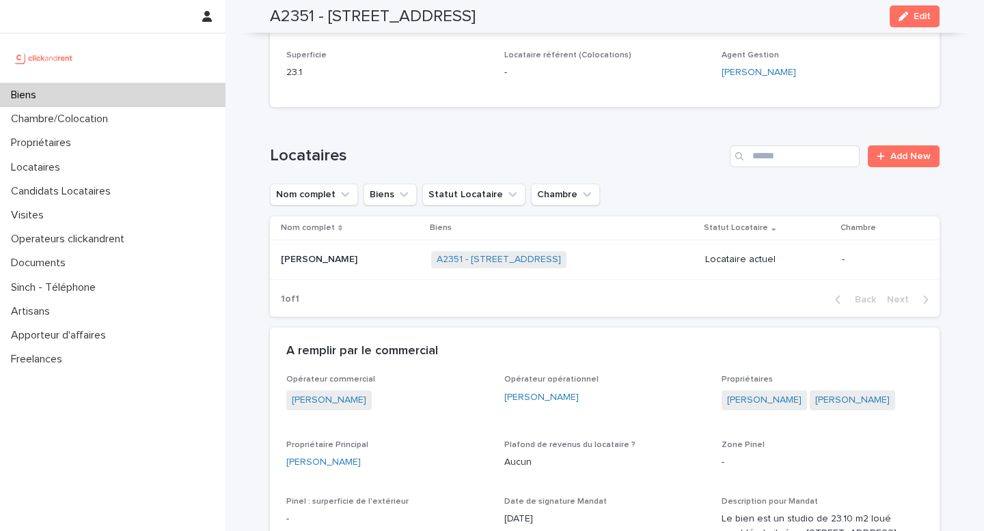
click at [398, 260] on p at bounding box center [350, 260] width 139 height 12
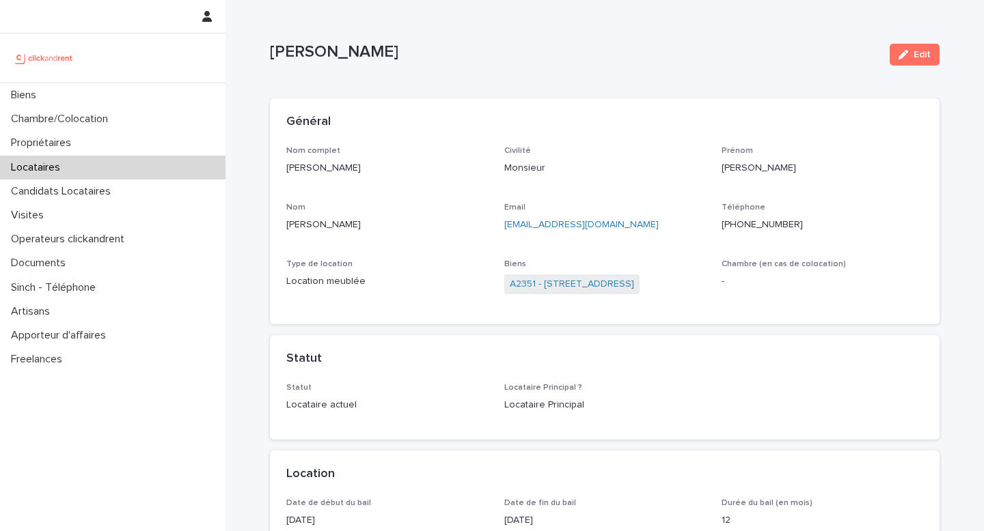
click at [358, 166] on p "[PERSON_NAME]" at bounding box center [387, 168] width 202 height 14
click at [357, 232] on div "Nom [PERSON_NAME]" at bounding box center [387, 223] width 202 height 40
click at [56, 83] on div at bounding box center [112, 83] width 225 height 1
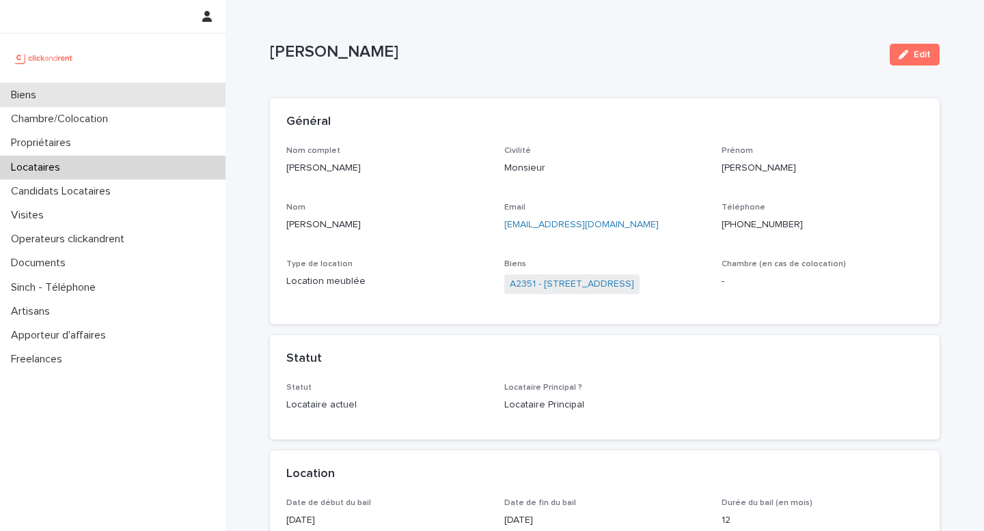
click at [74, 87] on div "Biens" at bounding box center [112, 95] width 225 height 24
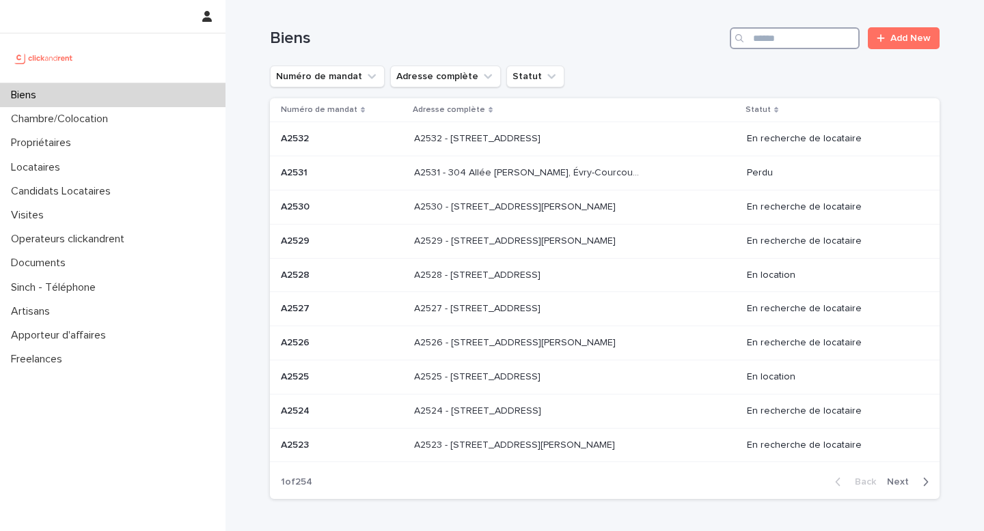
click at [755, 40] on input "Search" at bounding box center [795, 38] width 130 height 22
paste input "*****"
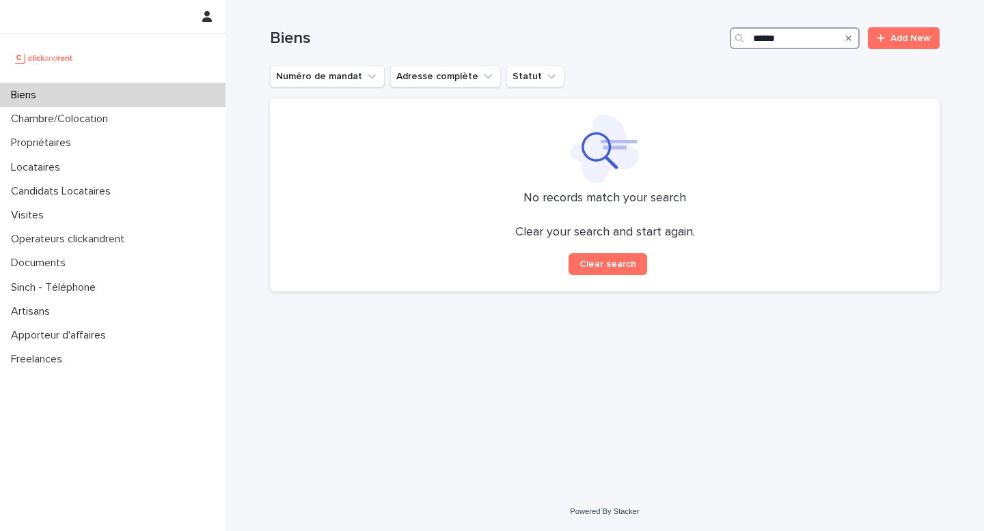
type input "*****"
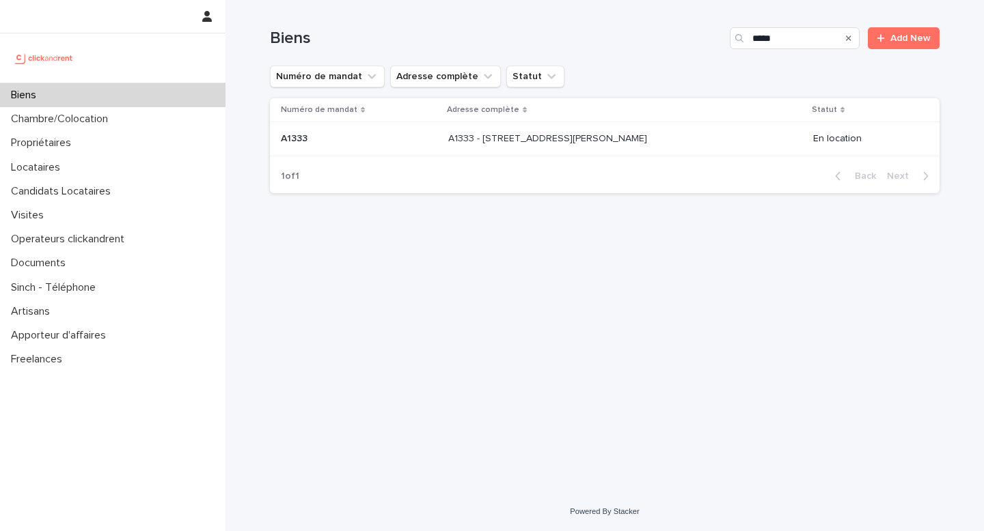
click at [581, 146] on div "A1333 - [STREET_ADDRESS][PERSON_NAME] - [STREET_ADDRESS][PERSON_NAME]" at bounding box center [625, 139] width 354 height 23
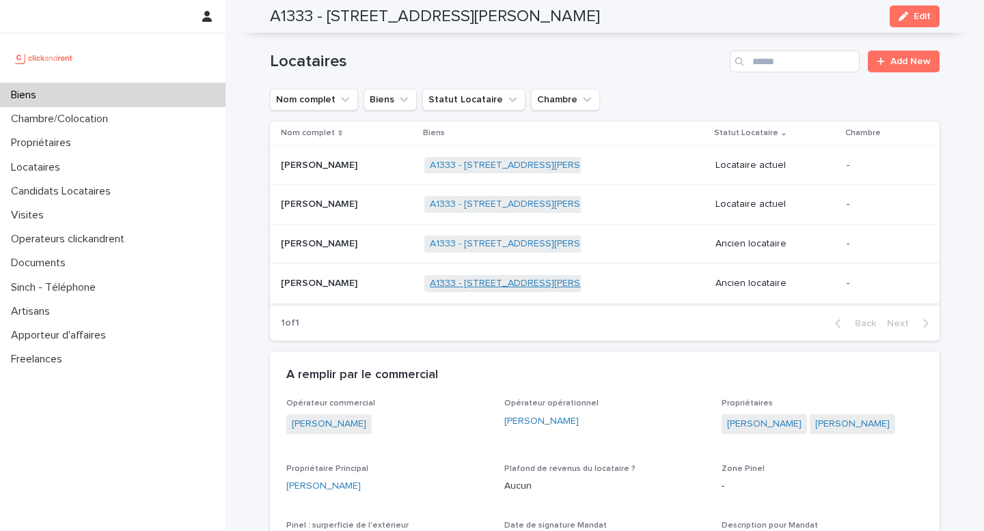
scroll to position [575, 0]
click at [278, 12] on h2 "A1333 - [STREET_ADDRESS][PERSON_NAME]" at bounding box center [435, 17] width 330 height 20
drag, startPoint x: 329, startPoint y: 19, endPoint x: 584, endPoint y: 20, distance: 254.8
click at [584, 20] on div "A1333 - [STREET_ADDRESS][PERSON_NAME] Edit" at bounding box center [604, 16] width 669 height 33
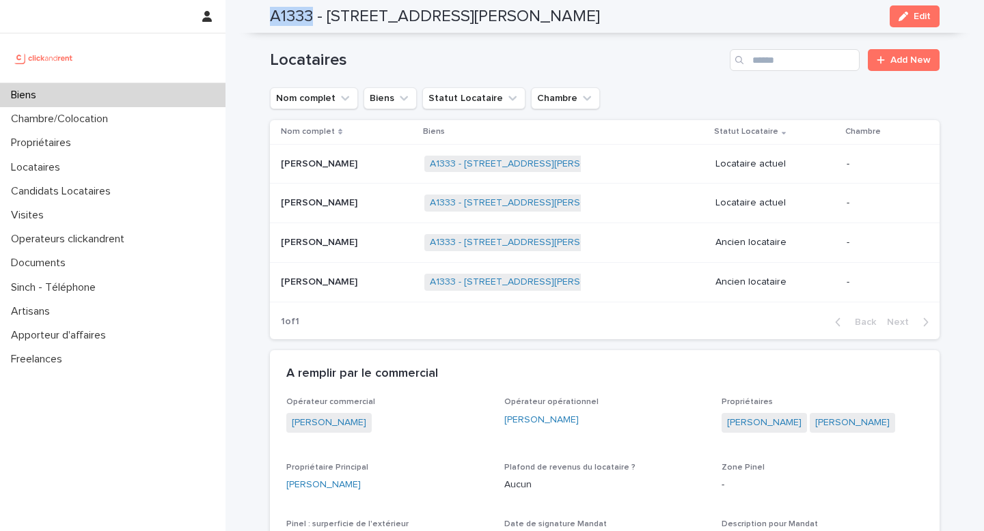
scroll to position [657, 0]
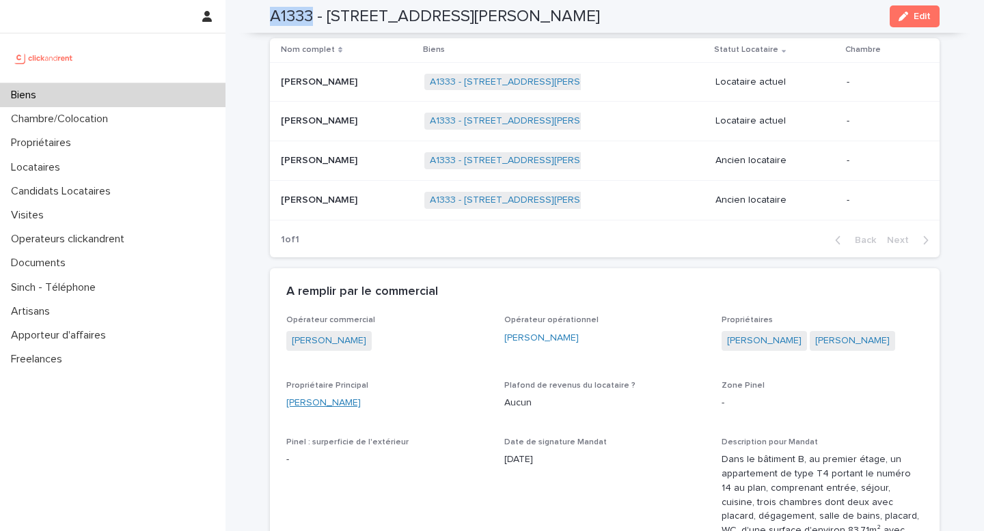
click at [347, 408] on link "[PERSON_NAME]" at bounding box center [323, 403] width 74 height 14
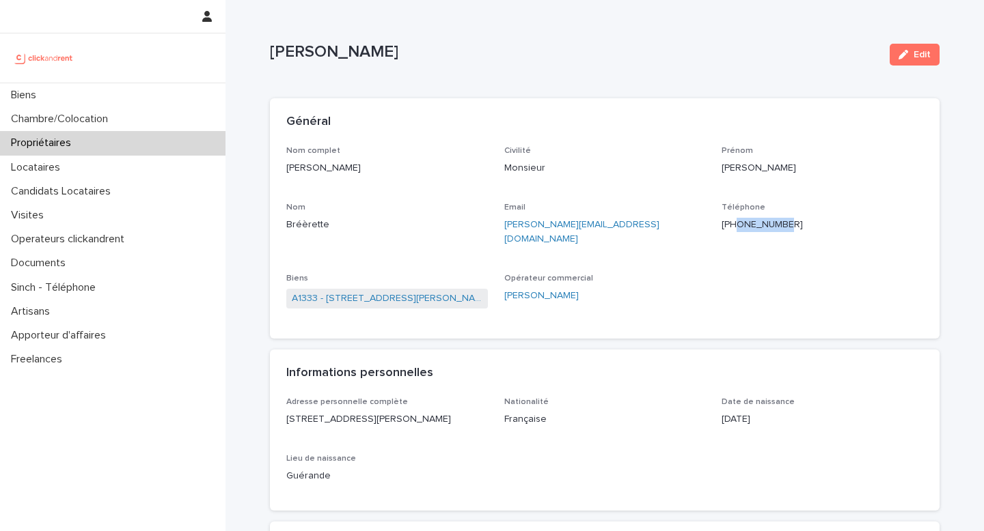
drag, startPoint x: 812, startPoint y: 236, endPoint x: 750, endPoint y: 221, distance: 63.8
click at [751, 222] on div "Téléphone [PHONE_NUMBER]" at bounding box center [822, 223] width 202 height 40
click at [635, 227] on p "[PERSON_NAME][EMAIL_ADDRESS][DOMAIN_NAME]" at bounding box center [605, 232] width 202 height 29
click at [634, 225] on p "[PERSON_NAME][EMAIL_ADDRESS][DOMAIN_NAME]" at bounding box center [605, 232] width 202 height 29
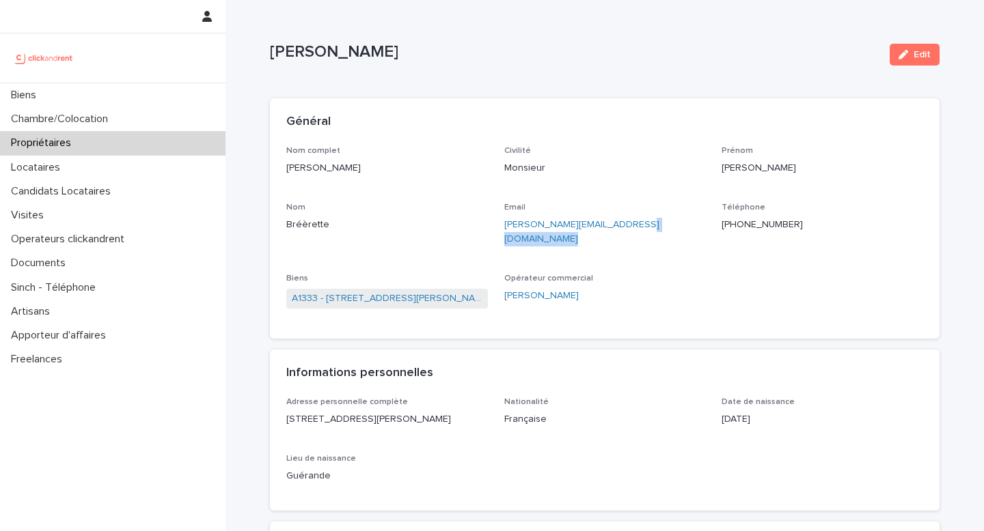
click at [634, 224] on p "[PERSON_NAME][EMAIL_ADDRESS][DOMAIN_NAME]" at bounding box center [605, 232] width 202 height 29
click at [634, 225] on p "[PERSON_NAME][EMAIL_ADDRESS][DOMAIN_NAME]" at bounding box center [605, 232] width 202 height 29
click at [428, 292] on link "A1333 - [STREET_ADDRESS][PERSON_NAME]" at bounding box center [387, 299] width 191 height 14
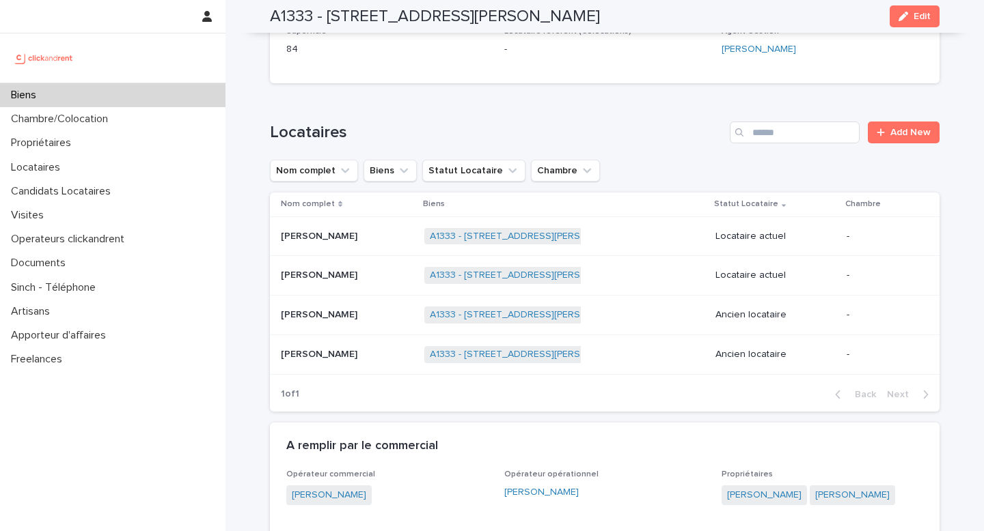
scroll to position [514, 0]
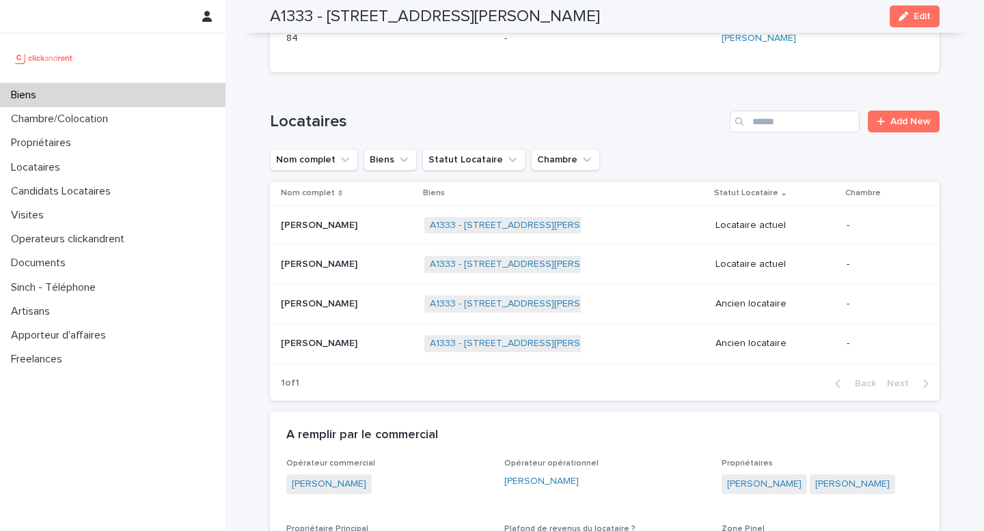
click at [413, 231] on p at bounding box center [347, 226] width 133 height 12
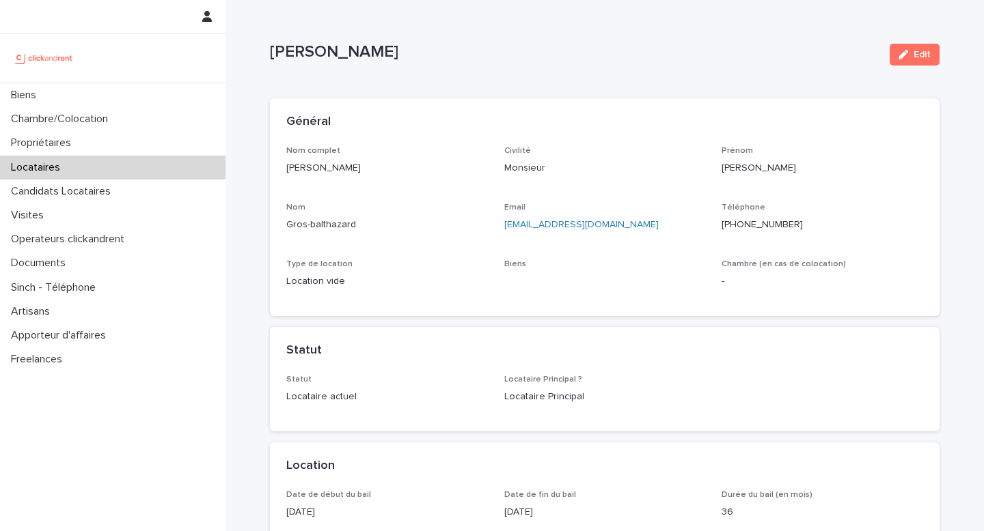
click at [373, 172] on p "[PERSON_NAME]" at bounding box center [387, 168] width 202 height 14
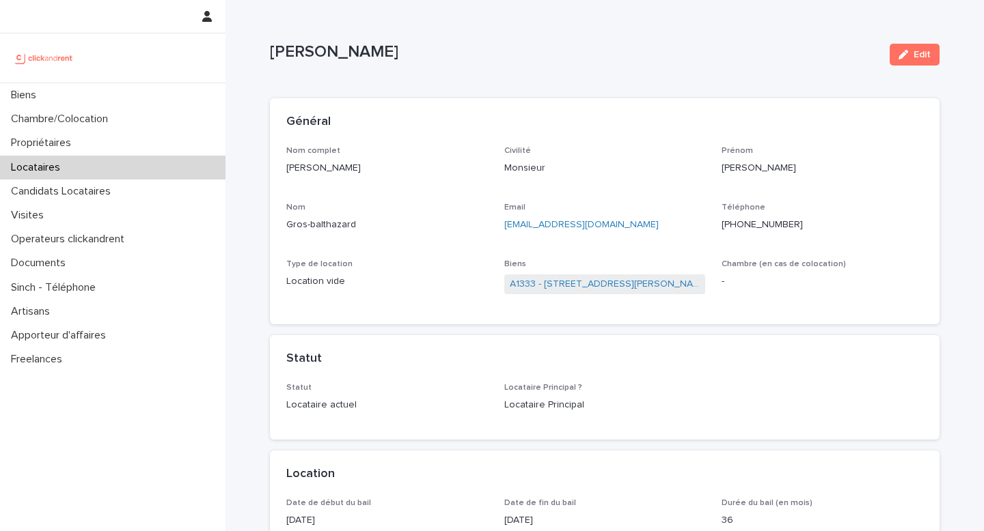
click at [615, 221] on p "[EMAIL_ADDRESS][DOMAIN_NAME]" at bounding box center [605, 225] width 202 height 14
drag, startPoint x: 813, startPoint y: 228, endPoint x: 715, endPoint y: 223, distance: 97.8
click at [715, 223] on div "Nom complet [PERSON_NAME] Civilité Monsieur [PERSON_NAME] [PERSON_NAME]-balthaz…" at bounding box center [604, 227] width 637 height 163
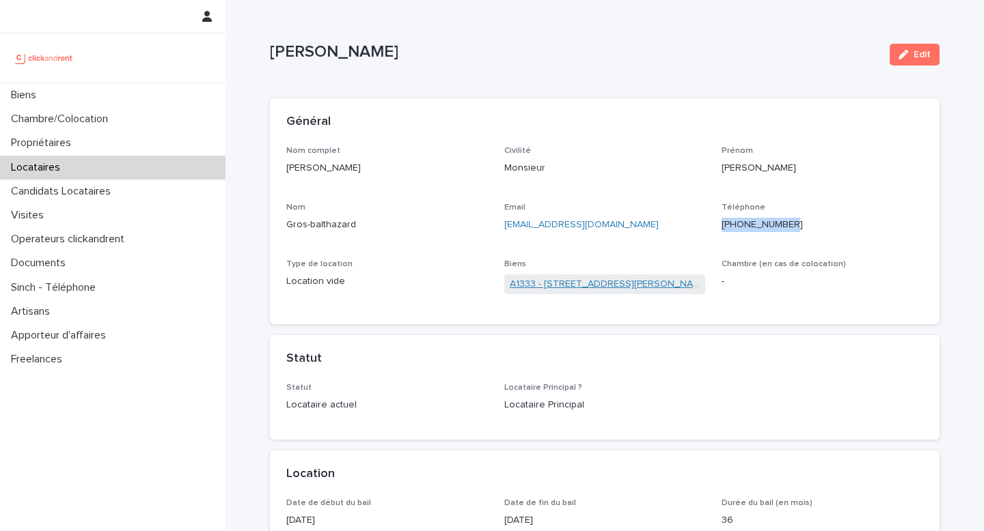
drag, startPoint x: 692, startPoint y: 286, endPoint x: 545, endPoint y: 280, distance: 147.0
click at [545, 280] on div "A1333 - [STREET_ADDRESS][PERSON_NAME]" at bounding box center [605, 286] width 202 height 23
click at [546, 288] on link "A1333 - [STREET_ADDRESS][PERSON_NAME]" at bounding box center [605, 284] width 191 height 14
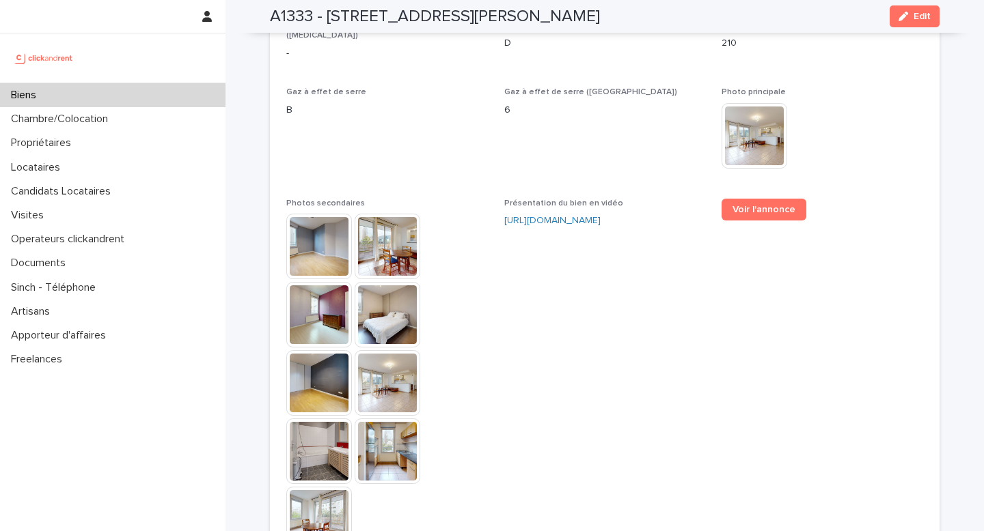
scroll to position [3369, 0]
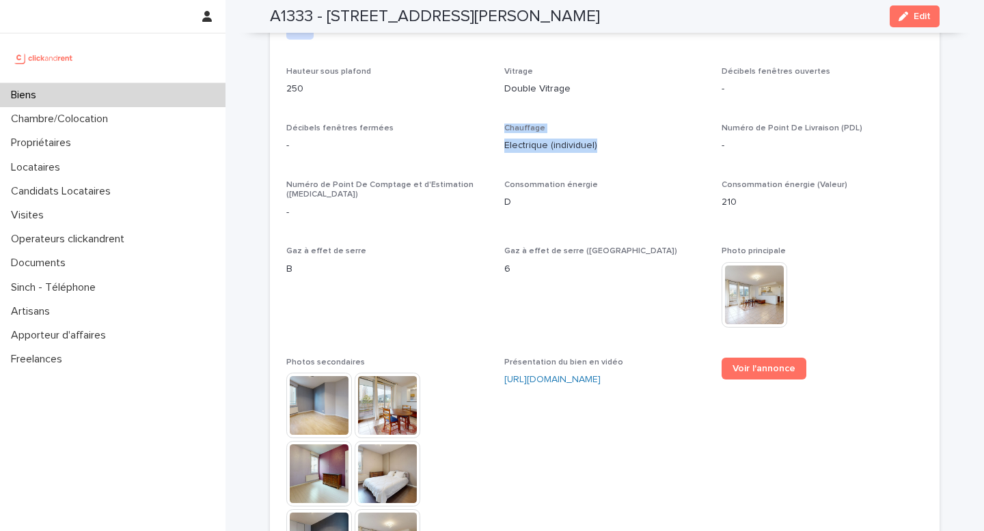
drag, startPoint x: 499, startPoint y: 105, endPoint x: 611, endPoint y: 122, distance: 112.8
click at [611, 122] on div "**********" at bounding box center [604, 66] width 637 height 1652
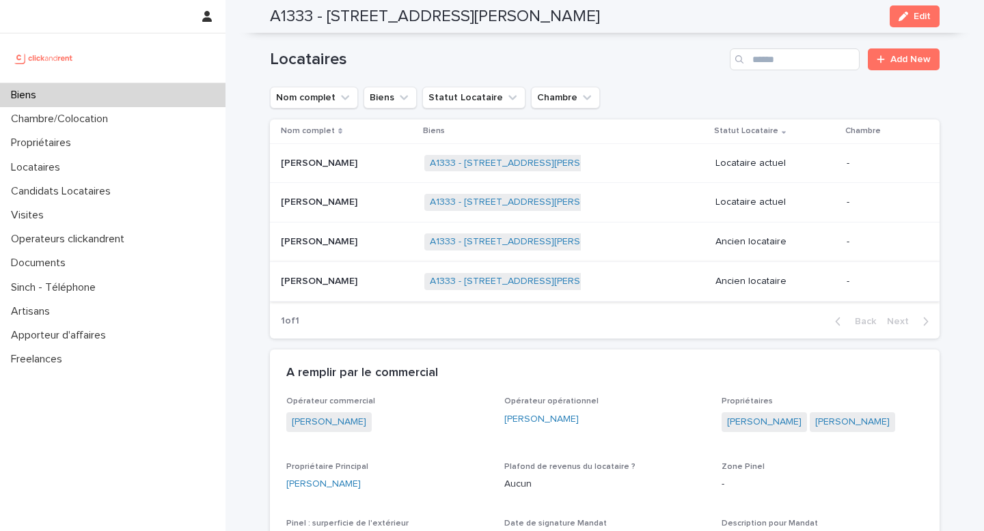
scroll to position [581, 0]
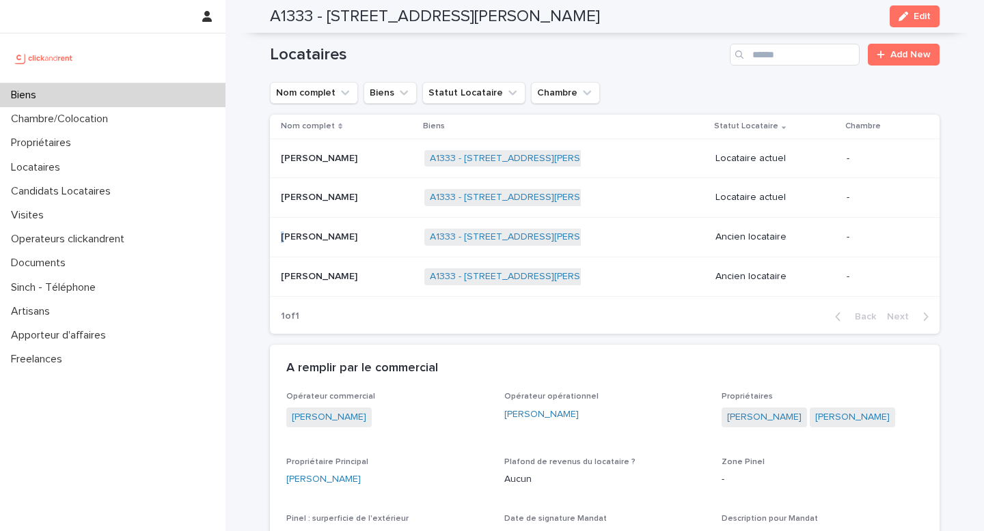
drag, startPoint x: 275, startPoint y: 232, endPoint x: 387, endPoint y: 236, distance: 111.4
click at [387, 236] on td "[PERSON_NAME] [PERSON_NAME]" at bounding box center [344, 238] width 149 height 40
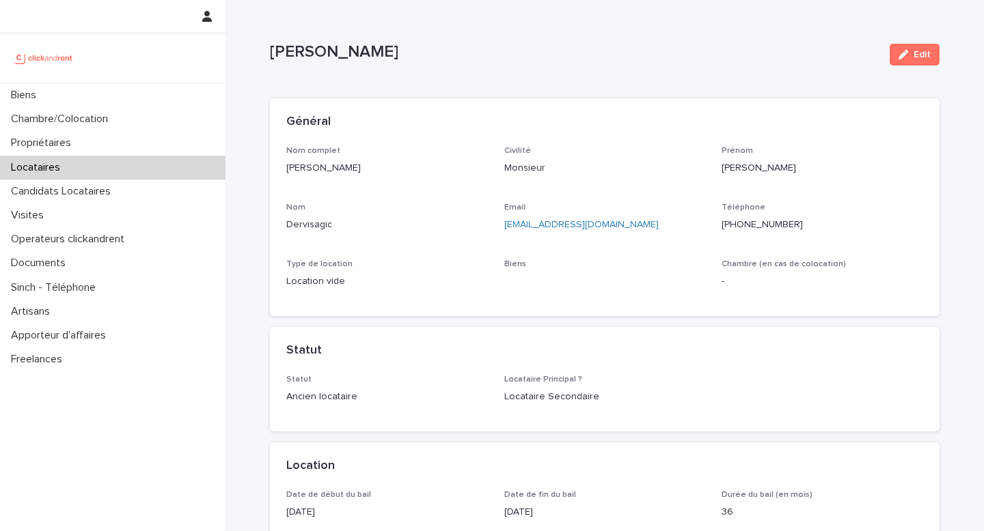
click at [348, 176] on div "Nom complet [PERSON_NAME]" at bounding box center [387, 166] width 202 height 40
click at [347, 174] on p "[PERSON_NAME]" at bounding box center [387, 168] width 202 height 14
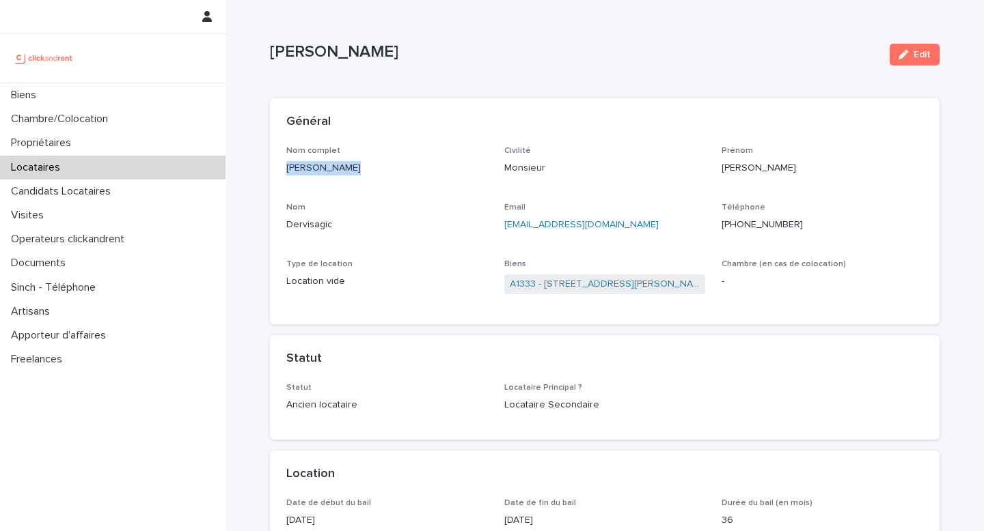
click at [347, 174] on p "[PERSON_NAME]" at bounding box center [387, 168] width 202 height 14
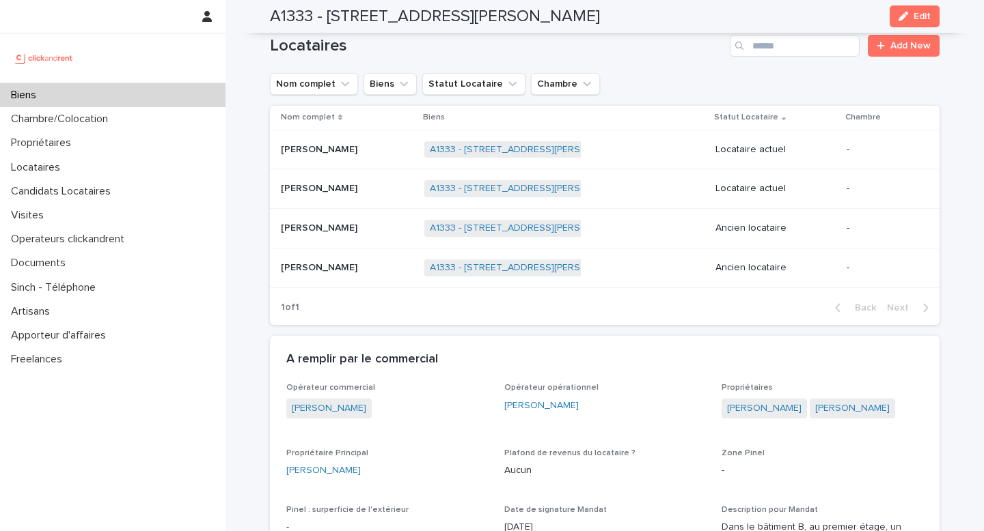
scroll to position [591, 0]
click at [413, 271] on p at bounding box center [347, 267] width 133 height 12
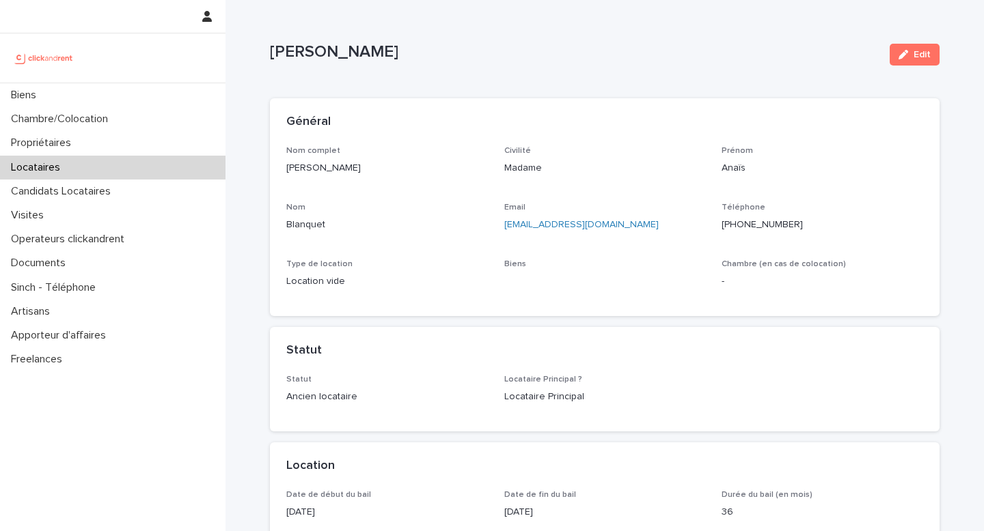
click at [350, 171] on p "[PERSON_NAME]" at bounding box center [387, 168] width 202 height 14
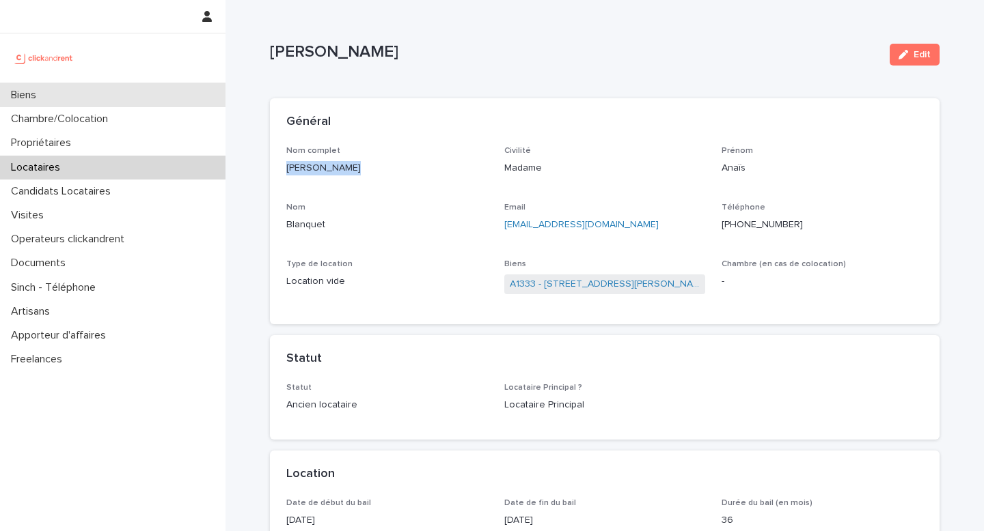
click at [146, 100] on div "Biens" at bounding box center [112, 95] width 225 height 24
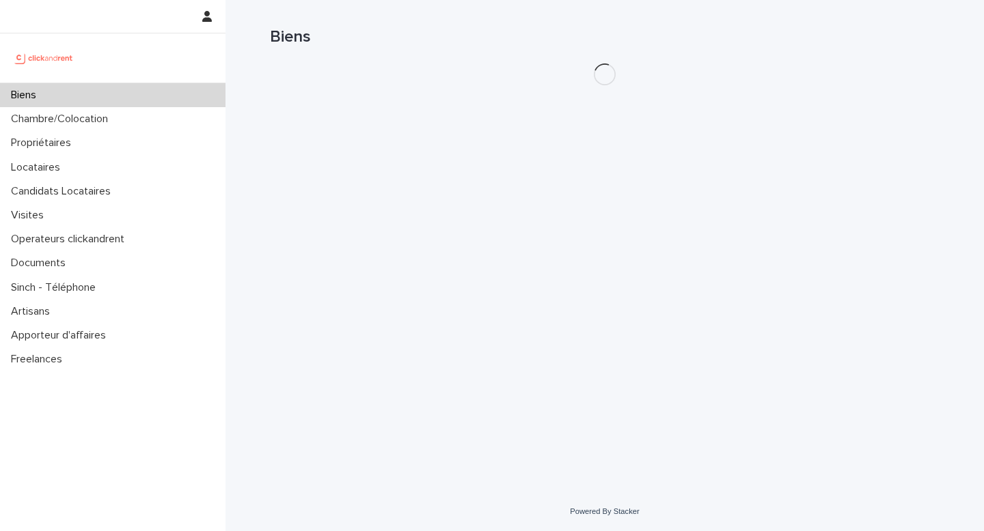
click at [786, 40] on h1 "Biens" at bounding box center [604, 37] width 669 height 20
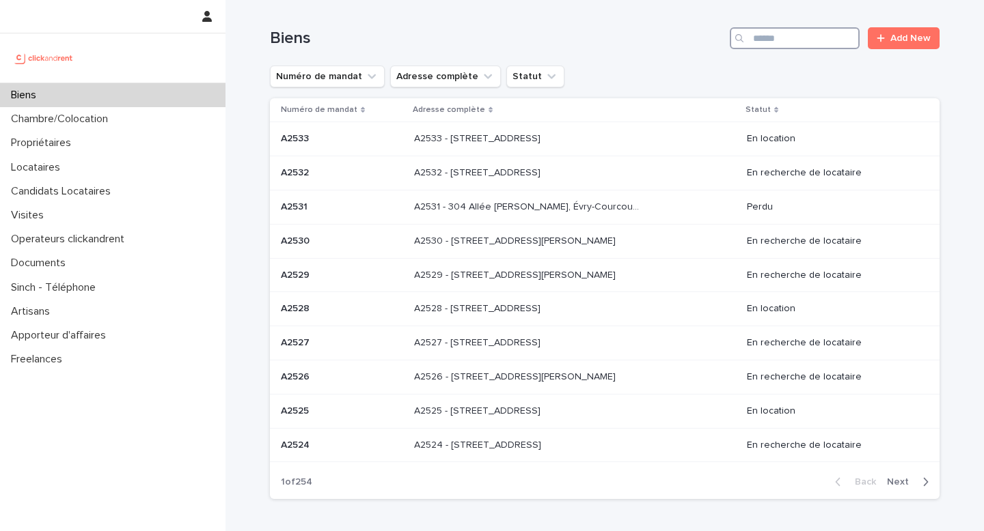
click at [773, 48] on input "Search" at bounding box center [795, 38] width 130 height 22
paste input "**********"
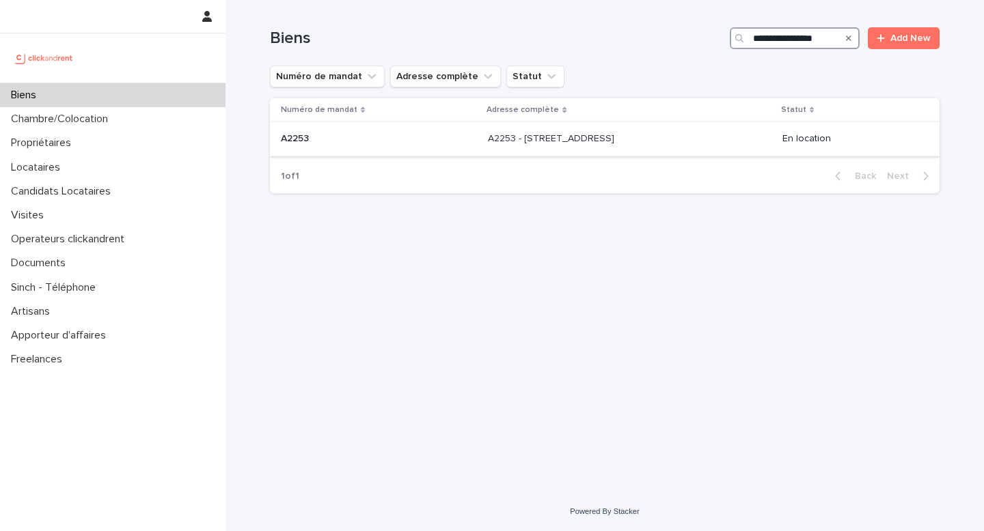
type input "**********"
click at [594, 128] on td "A2253 - [STREET_ADDRESS] - [STREET_ADDRESS]" at bounding box center [629, 139] width 294 height 34
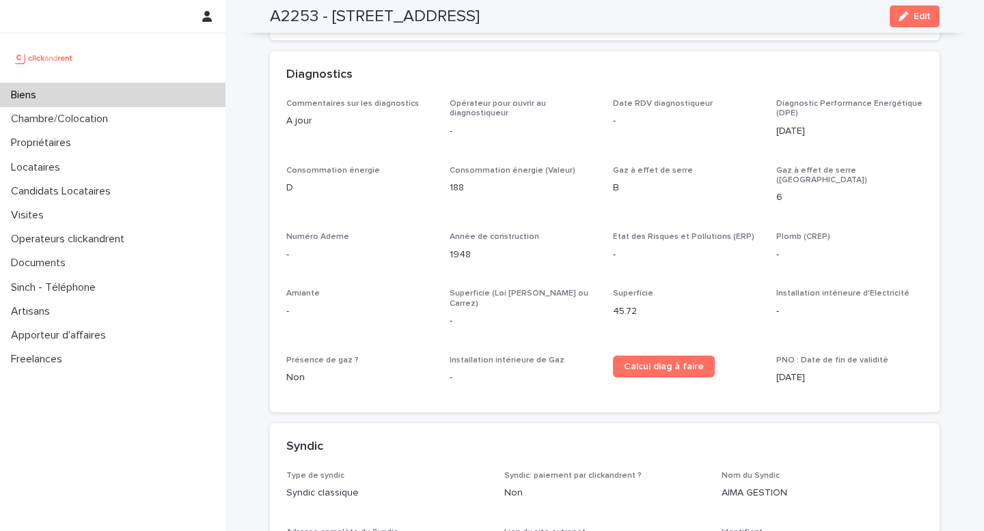
scroll to position [4507, 0]
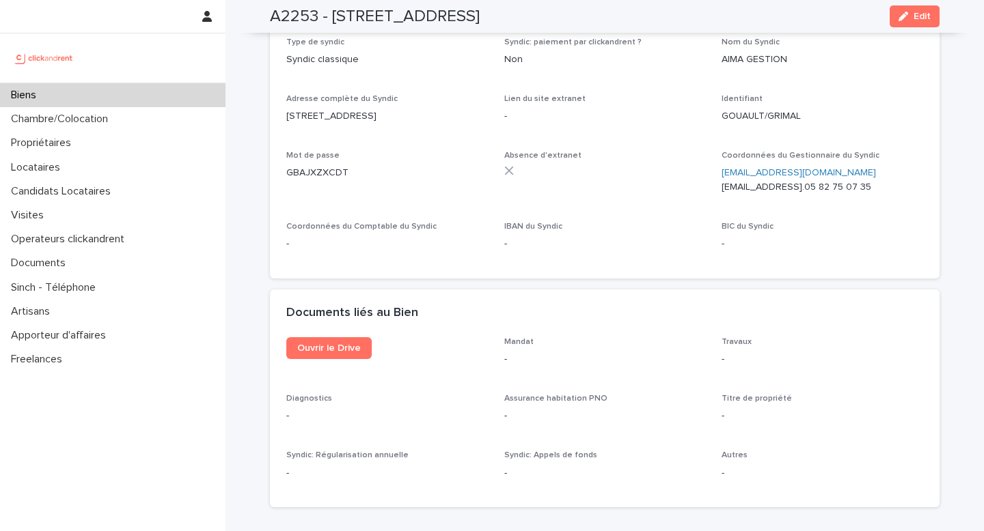
click at [831, 182] on ringoverc2c-number-84e06f14122c "05 82 75 07 35" at bounding box center [837, 187] width 67 height 10
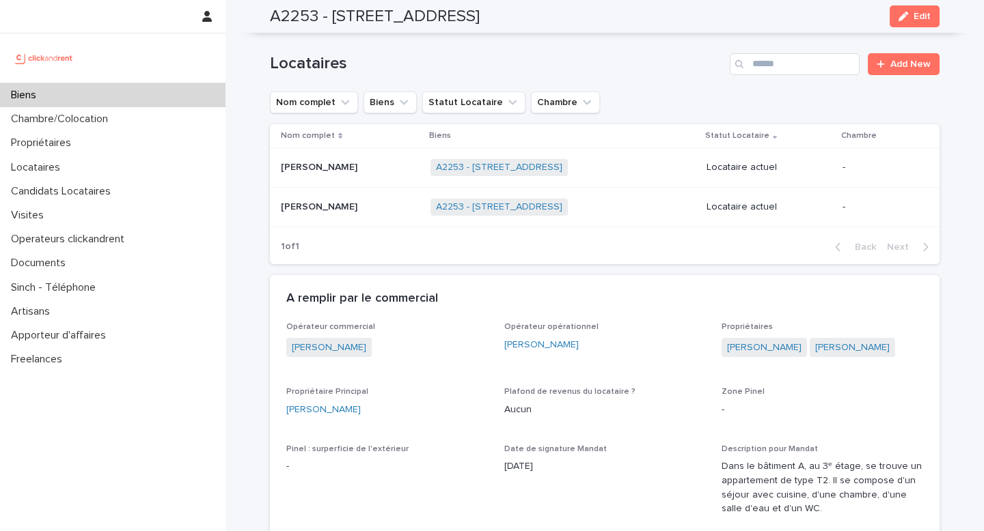
scroll to position [479, 0]
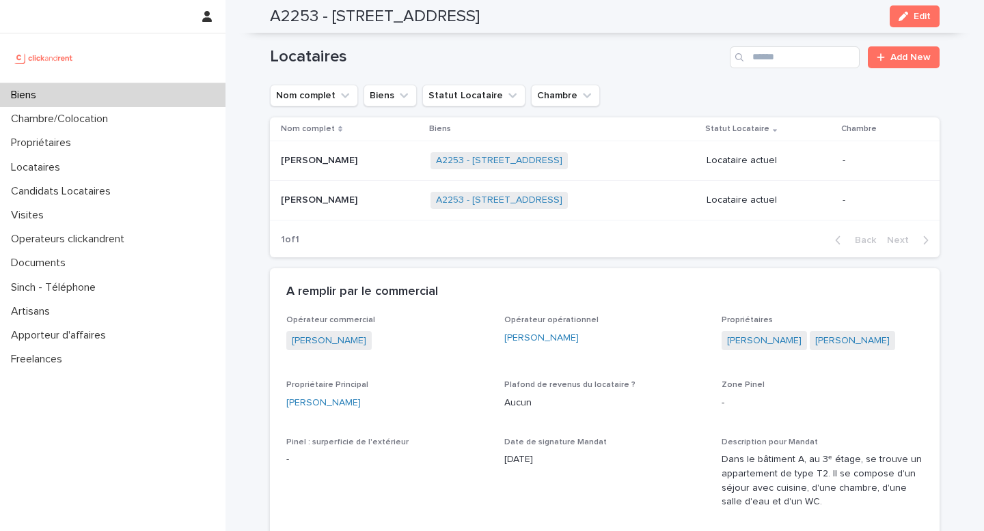
click at [469, 324] on p "Opérateur commercial" at bounding box center [387, 321] width 202 height 10
click at [141, 96] on div "Biens" at bounding box center [112, 95] width 225 height 24
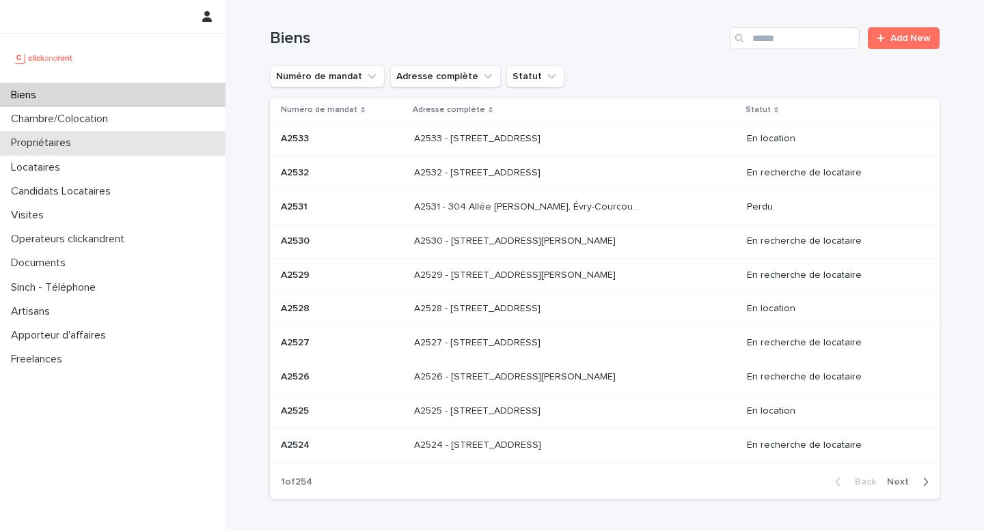
click at [79, 146] on p "Propriétaires" at bounding box center [43, 143] width 77 height 13
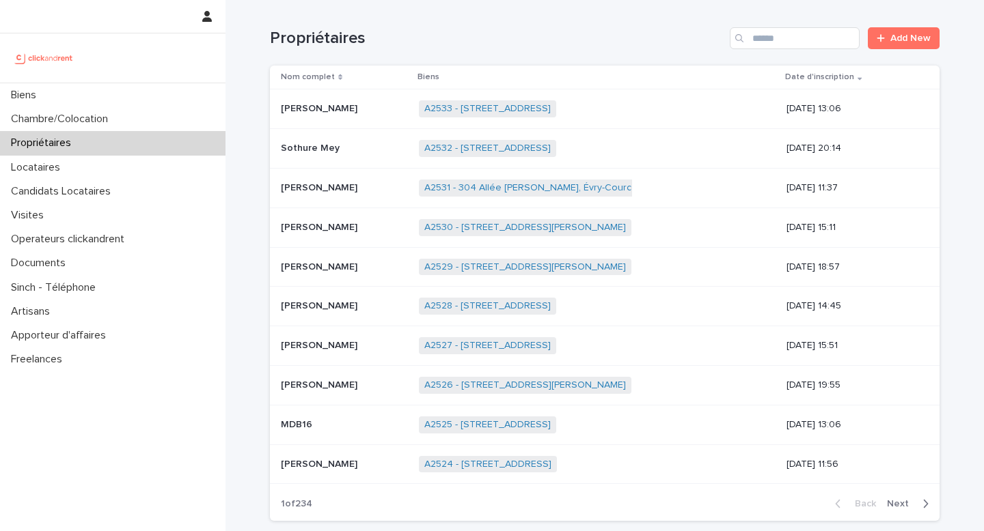
click at [764, 26] on div "Propriétaires Add New" at bounding box center [604, 33] width 669 height 66
click at [774, 46] on input "Search" at bounding box center [795, 38] width 130 height 22
paste input "**********"
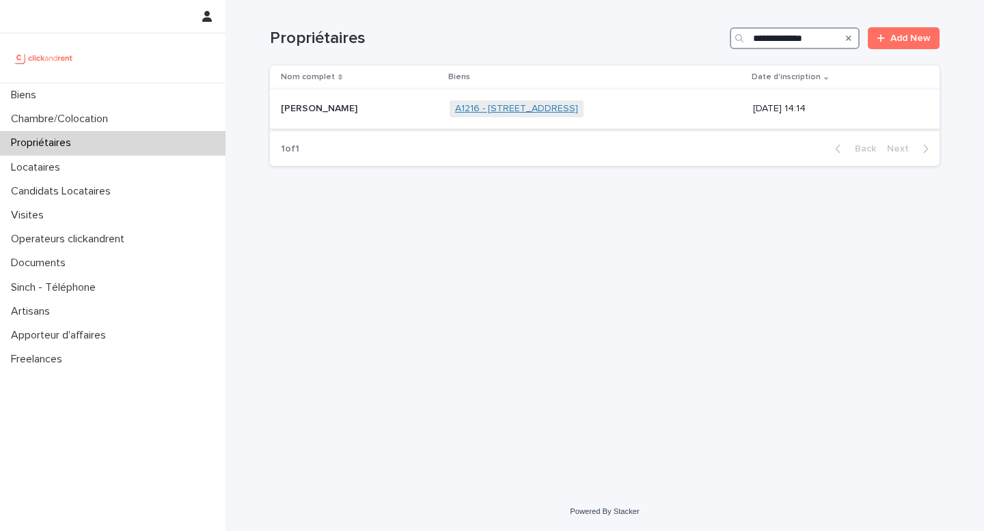
type input "**********"
click at [554, 107] on link "A1216 - [STREET_ADDRESS]" at bounding box center [516, 109] width 123 height 12
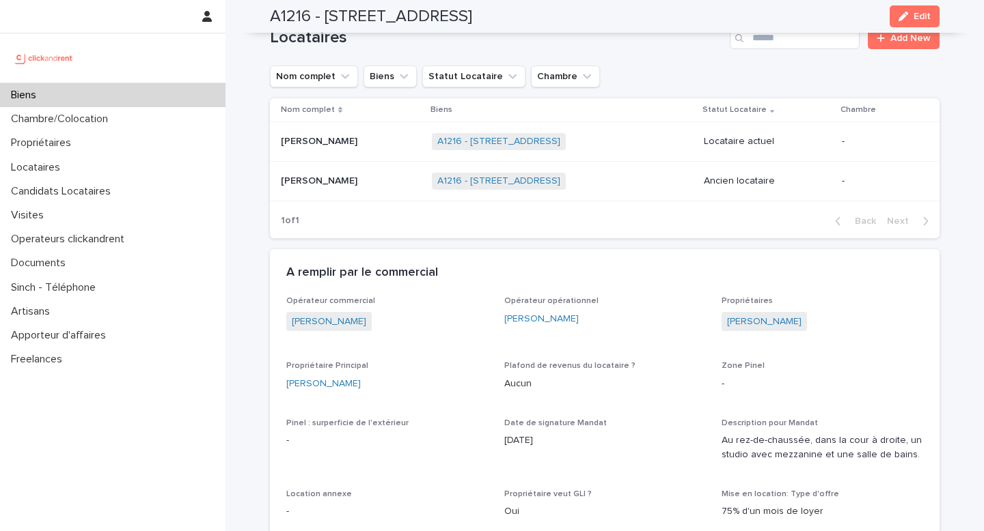
scroll to position [570, 0]
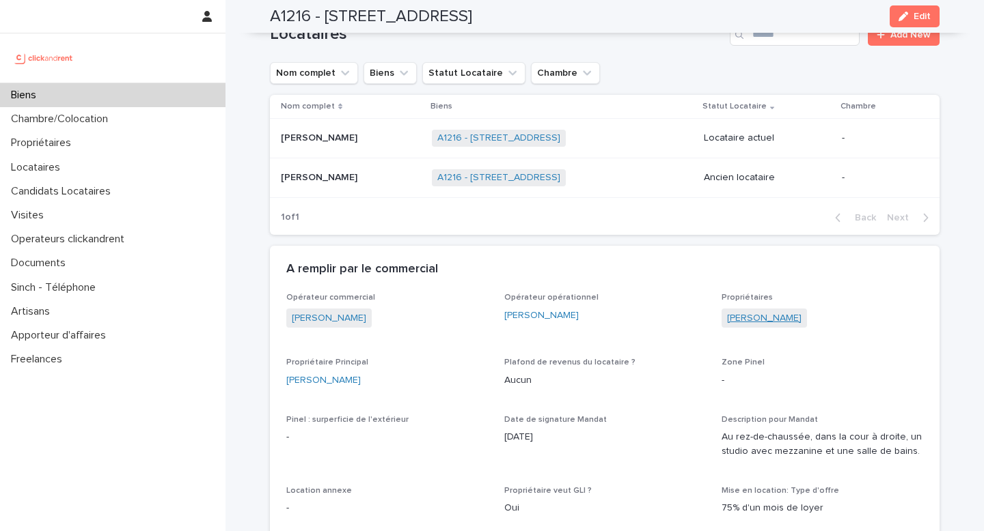
click at [770, 324] on link "[PERSON_NAME]" at bounding box center [764, 318] width 74 height 14
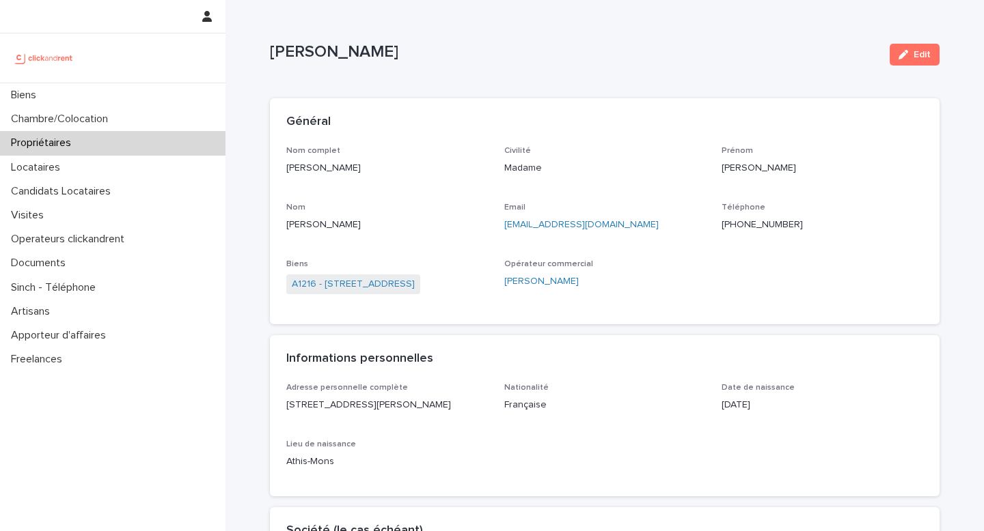
click at [745, 227] on ringoverc2c-number-84e06f14122c "[PHONE_NUMBER]" at bounding box center [761, 225] width 81 height 10
click at [126, 88] on div "Biens" at bounding box center [112, 95] width 225 height 24
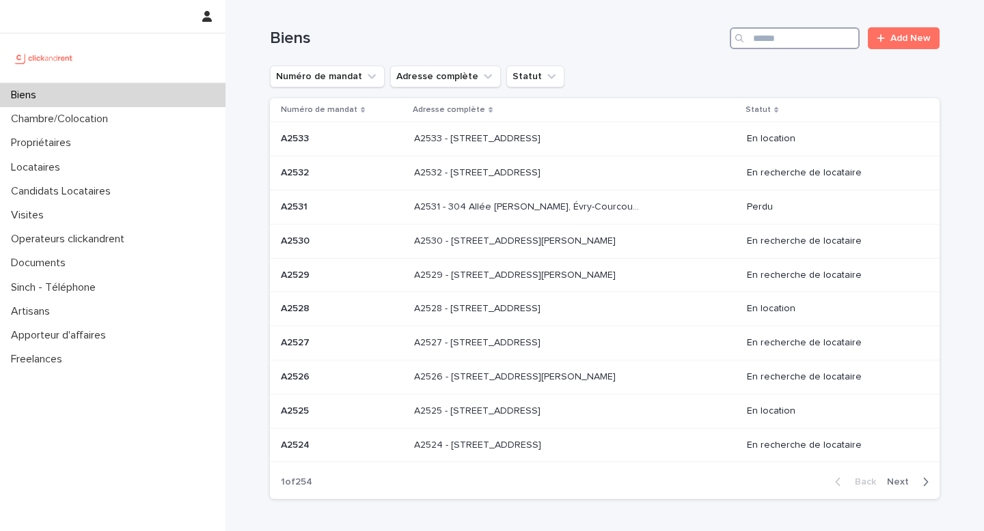
click at [805, 37] on input "Search" at bounding box center [795, 38] width 130 height 22
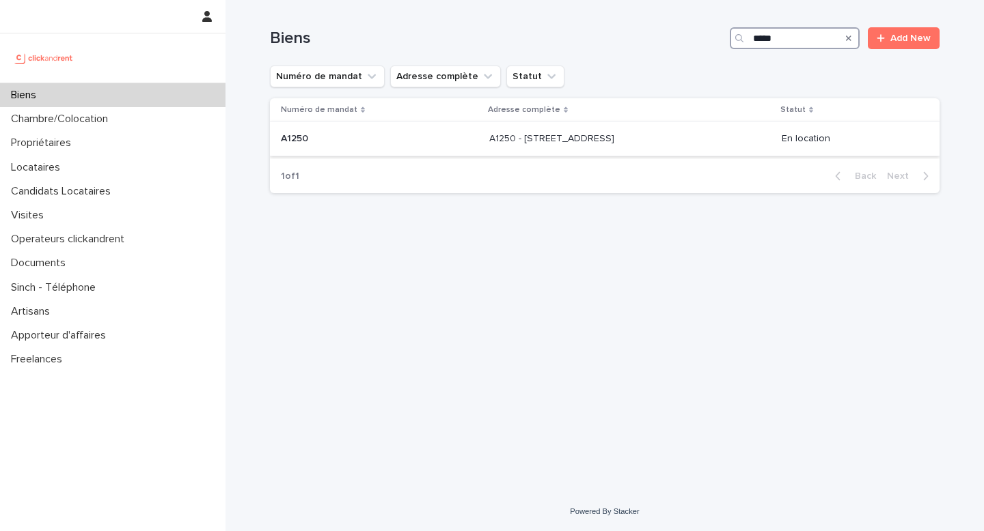
type input "*****"
click at [737, 136] on div "A1250 - [STREET_ADDRESS][GEOGRAPHIC_DATA][STREET_ADDRESS]" at bounding box center [629, 139] width 281 height 23
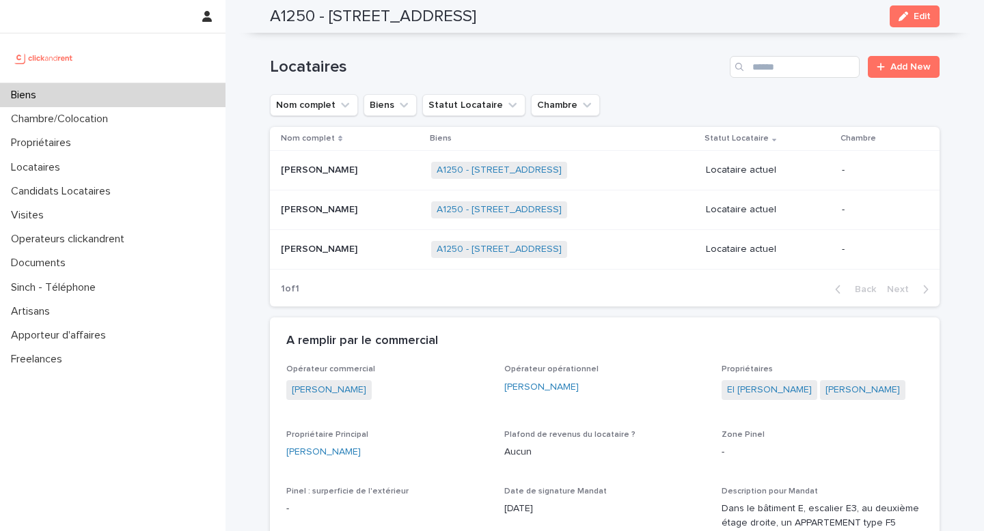
scroll to position [743, 0]
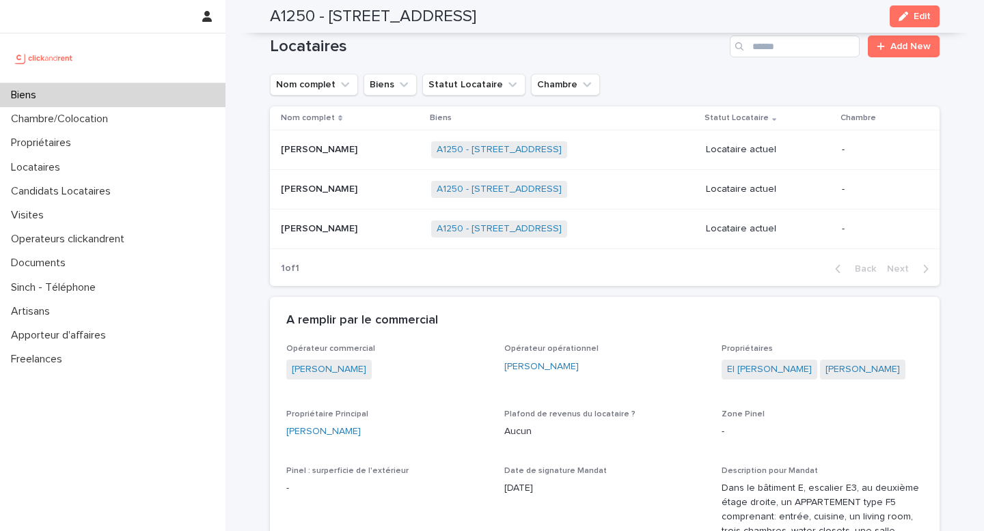
click at [287, 20] on h2 "A1250 - [STREET_ADDRESS]" at bounding box center [373, 17] width 206 height 20
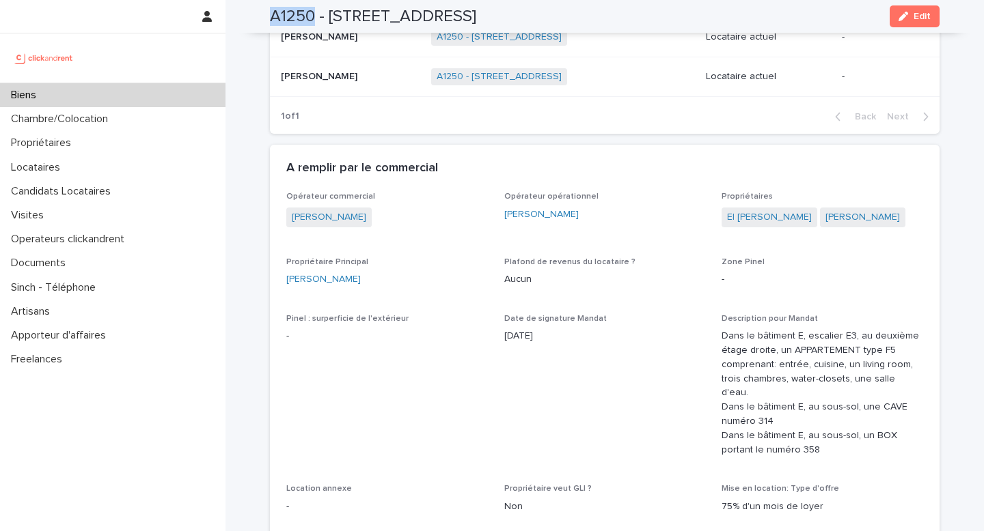
scroll to position [896, 0]
drag, startPoint x: 715, startPoint y: 233, endPoint x: 794, endPoint y: 232, distance: 78.6
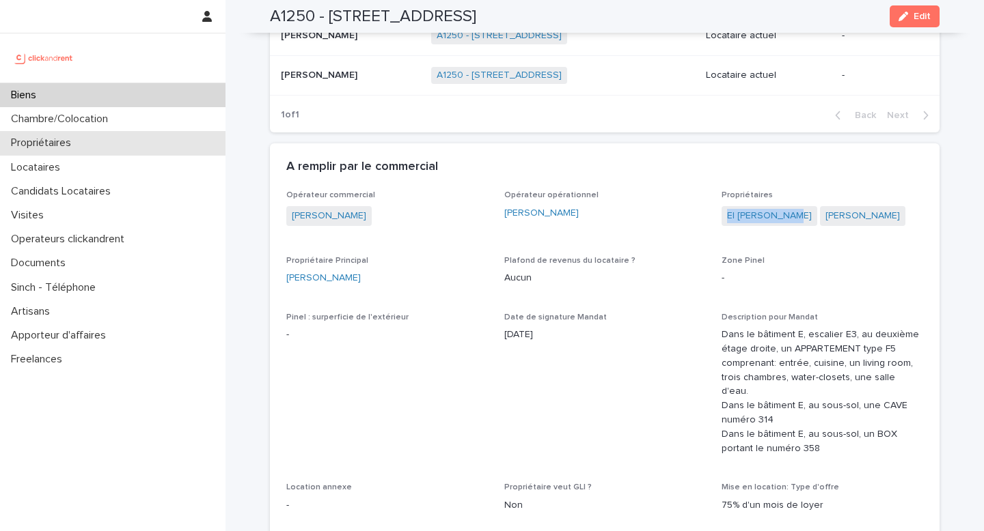
click at [72, 146] on p "Propriétaires" at bounding box center [43, 143] width 77 height 13
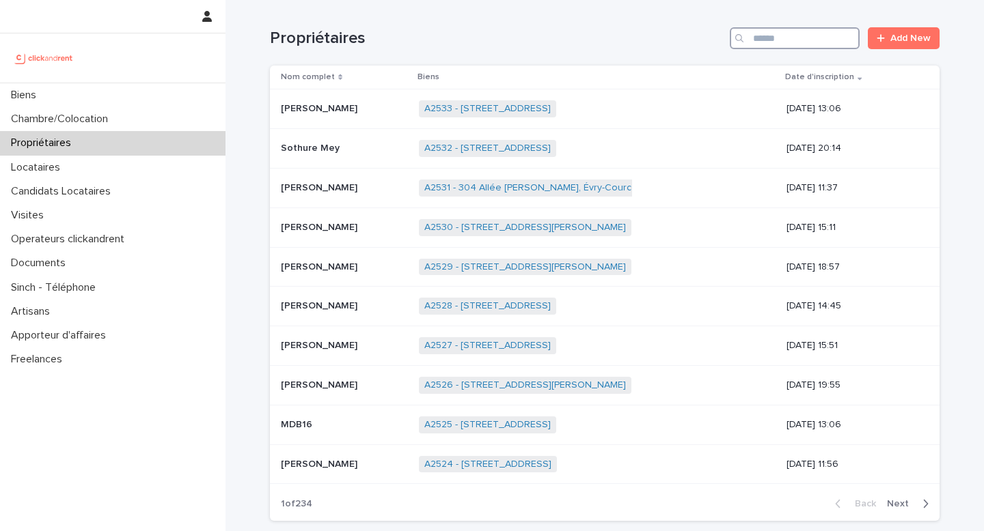
click at [771, 40] on input "Search" at bounding box center [795, 38] width 130 height 22
paste input "**********"
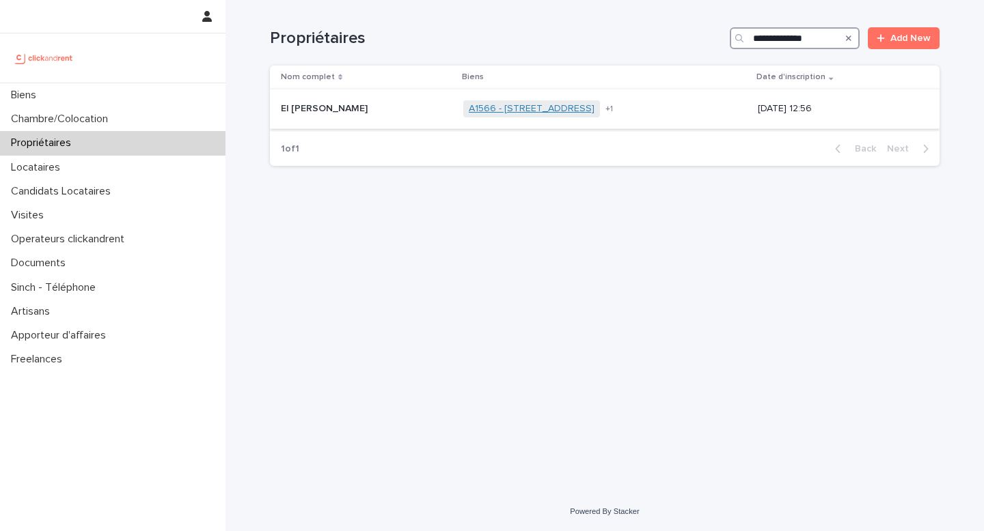
type input "**********"
click at [530, 105] on link "A1566 - [STREET_ADDRESS]" at bounding box center [532, 109] width 126 height 12
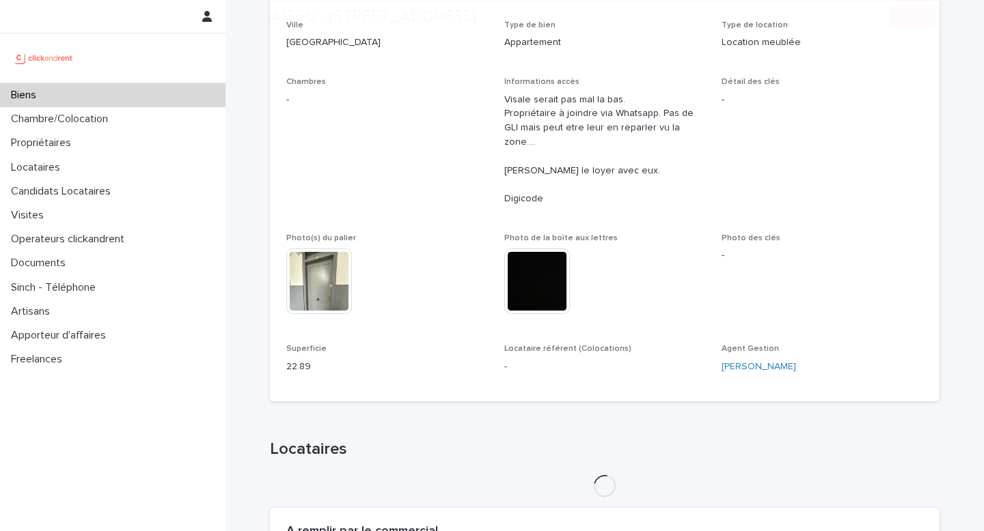
scroll to position [555, 0]
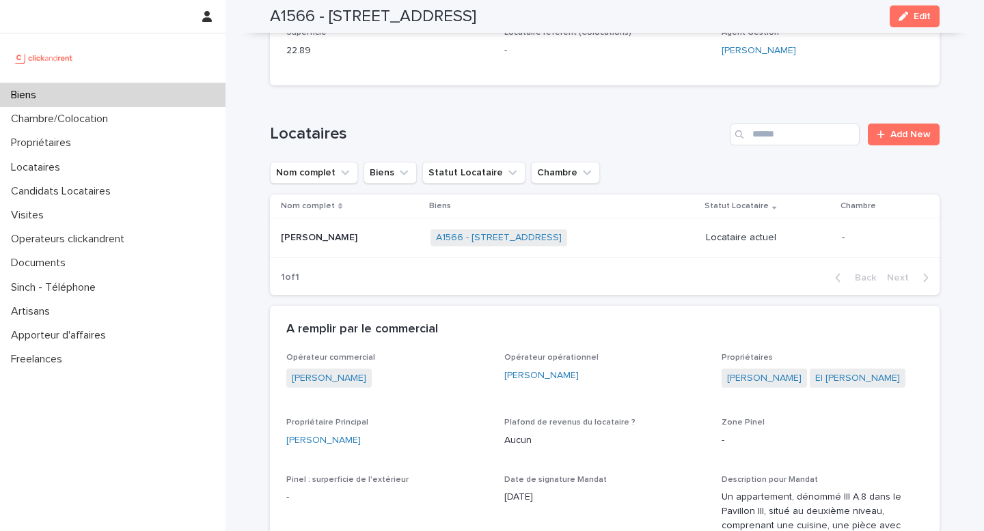
click at [303, 23] on h2 "A1566 - [STREET_ADDRESS]" at bounding box center [373, 17] width 206 height 20
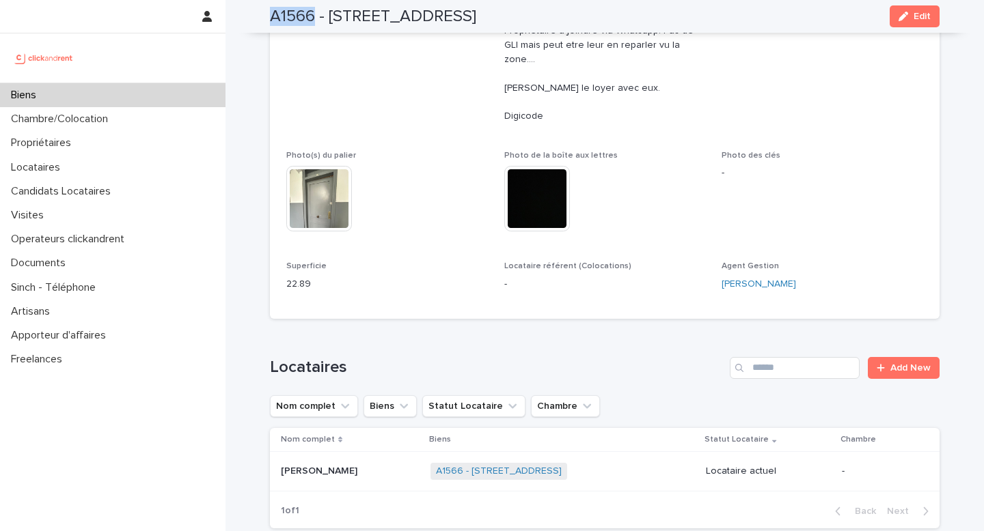
scroll to position [322, 0]
drag, startPoint x: 286, startPoint y: 250, endPoint x: 343, endPoint y: 290, distance: 69.7
click at [343, 290] on div "Numéro de mandat A1566 Numéro 1566 Statut Mise en Location En location Statut G…" at bounding box center [604, 71] width 669 height 495
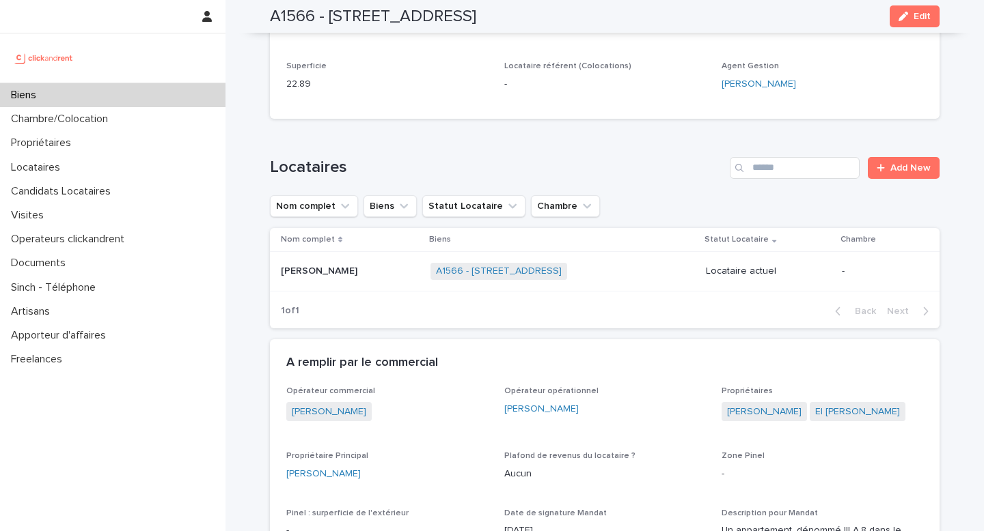
scroll to position [523, 0]
click at [81, 145] on p "Propriétaires" at bounding box center [43, 143] width 77 height 13
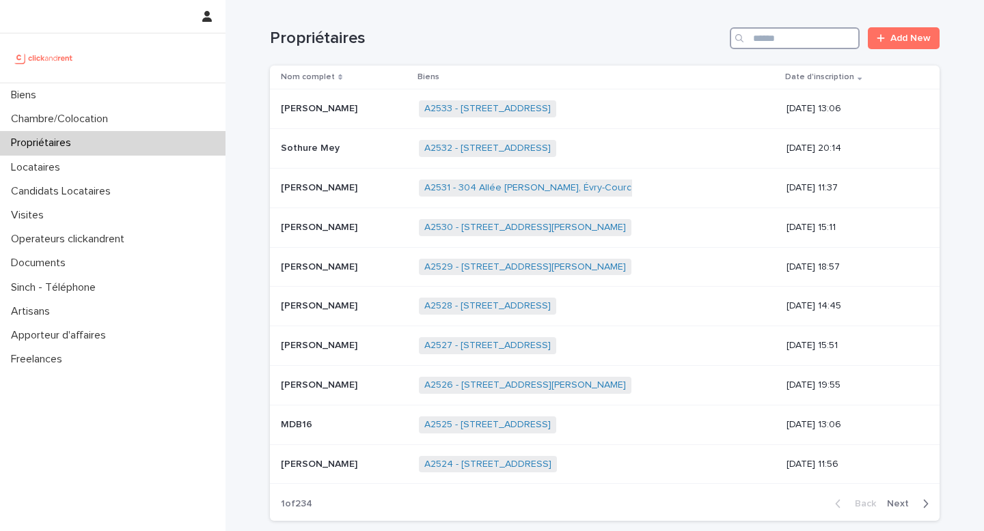
click at [792, 38] on input "Search" at bounding box center [795, 38] width 130 height 22
paste input "**********"
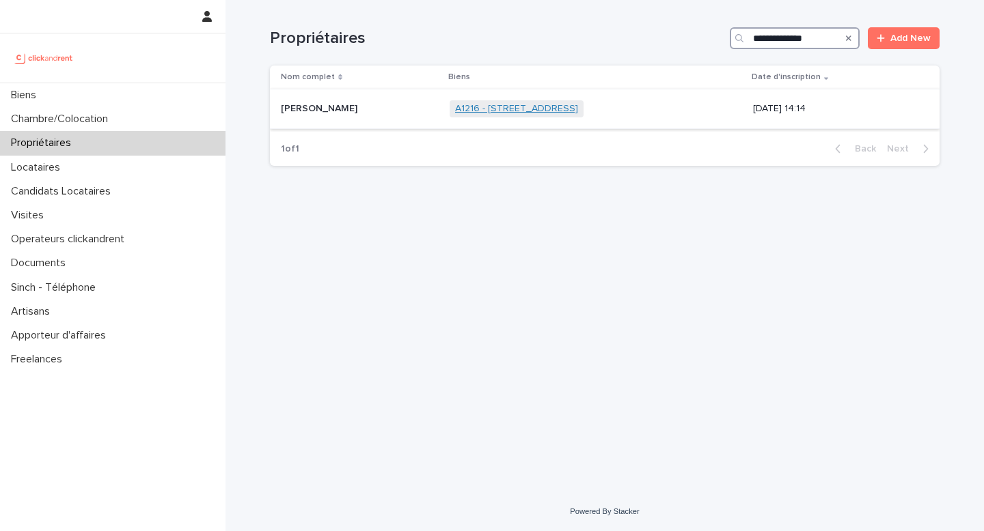
type input "**********"
click at [544, 113] on link "A1216 - [STREET_ADDRESS]" at bounding box center [516, 109] width 123 height 12
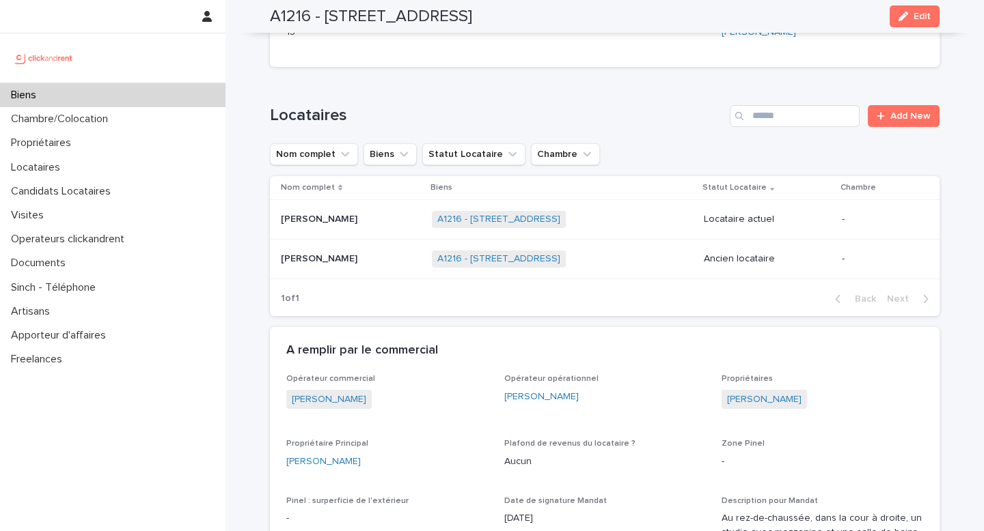
scroll to position [521, 0]
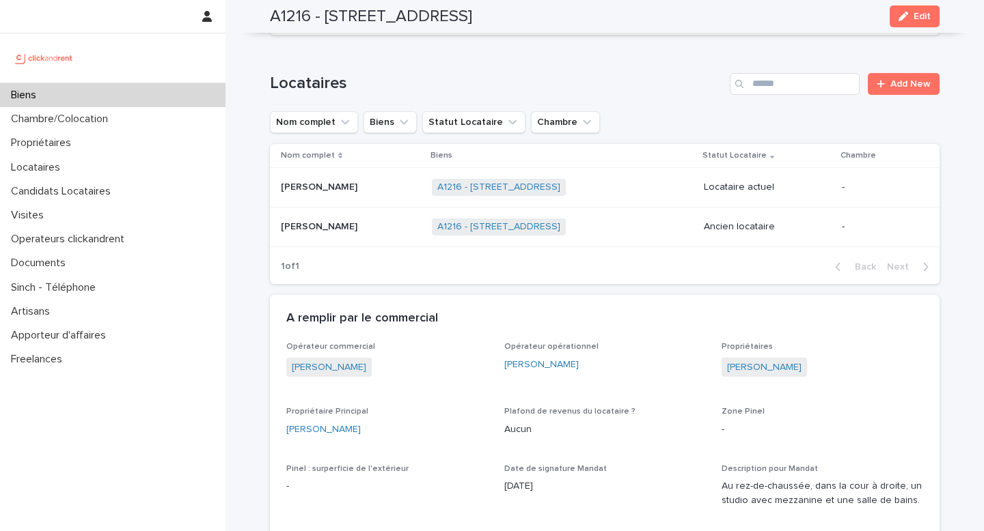
click at [380, 193] on p at bounding box center [351, 188] width 140 height 12
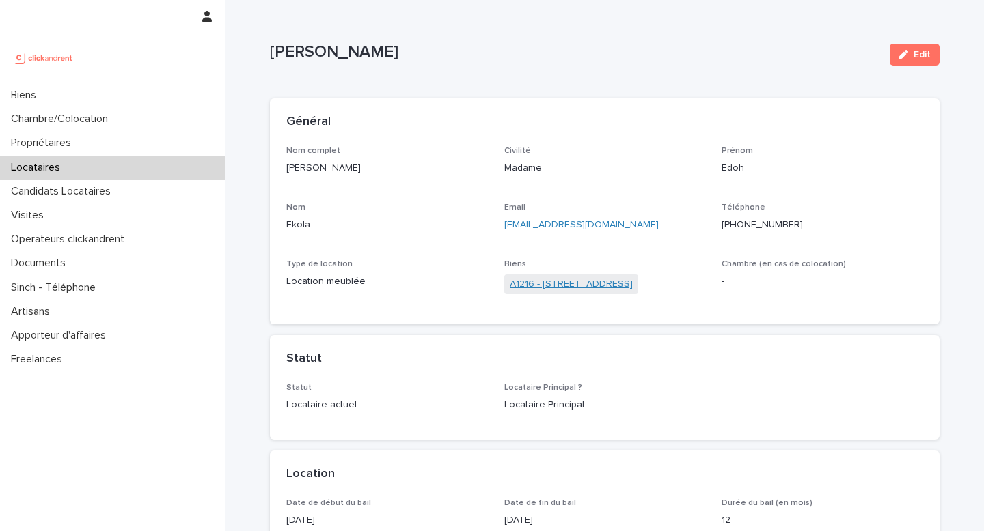
click at [554, 283] on link "A1216 - [STREET_ADDRESS]" at bounding box center [571, 284] width 123 height 14
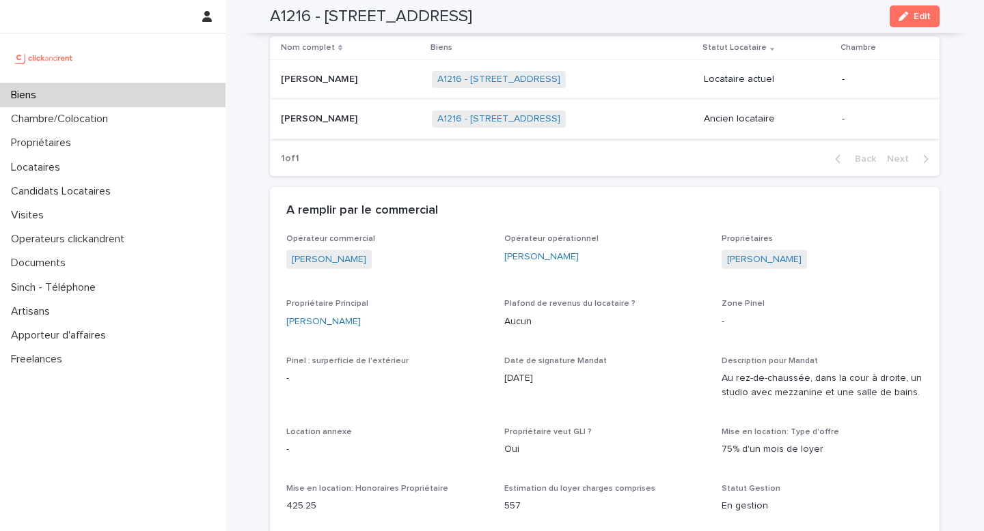
scroll to position [622, 0]
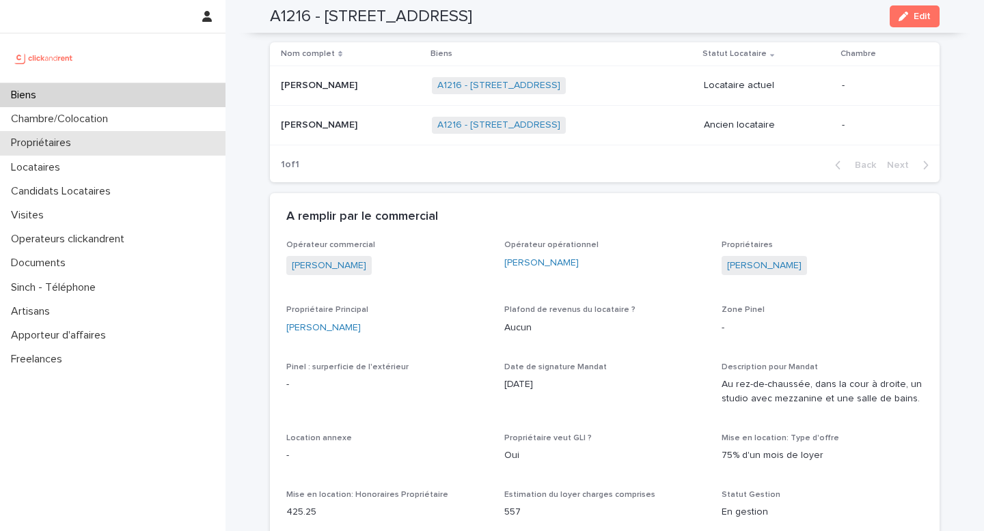
click at [107, 143] on div "Propriétaires" at bounding box center [112, 143] width 225 height 24
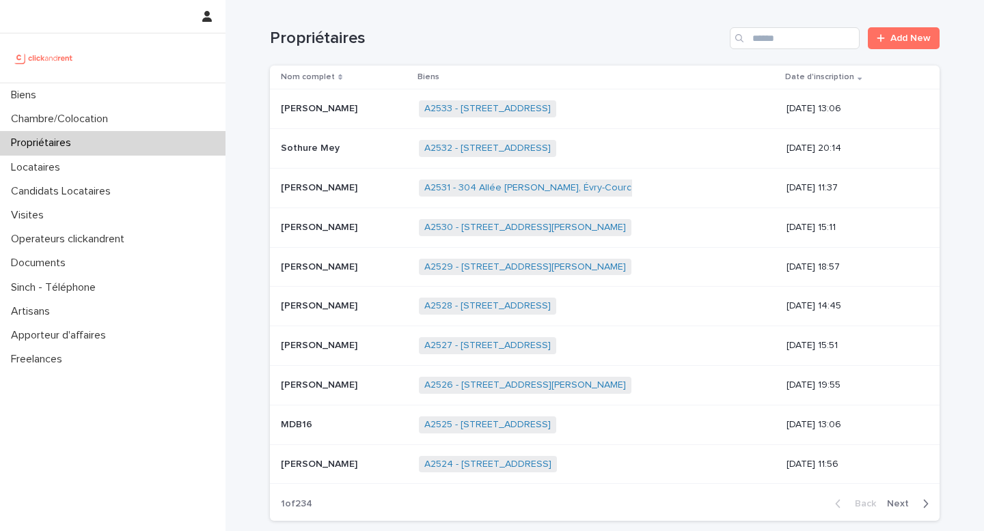
click at [708, 51] on div "Propriétaires Add New" at bounding box center [604, 33] width 669 height 66
click at [777, 38] on input "Search" at bounding box center [795, 38] width 130 height 22
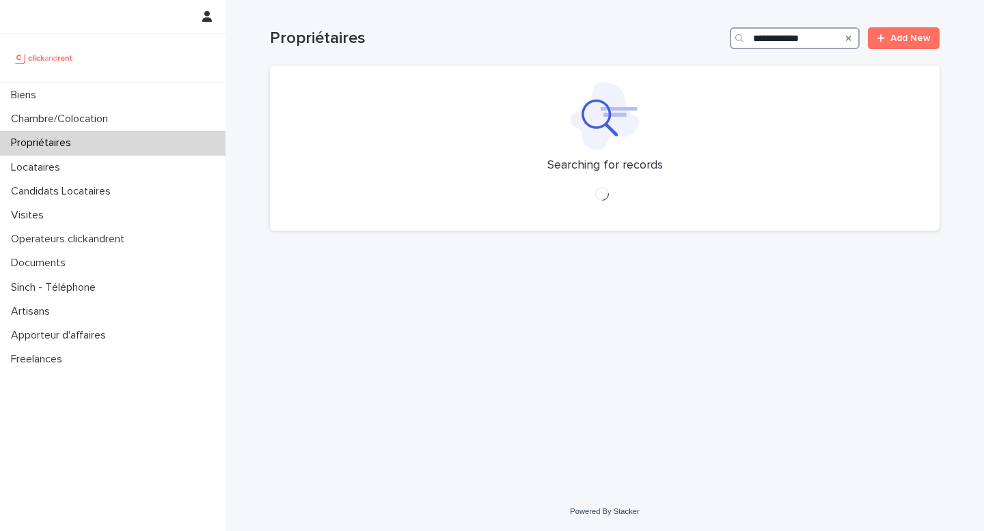
type input "**********"
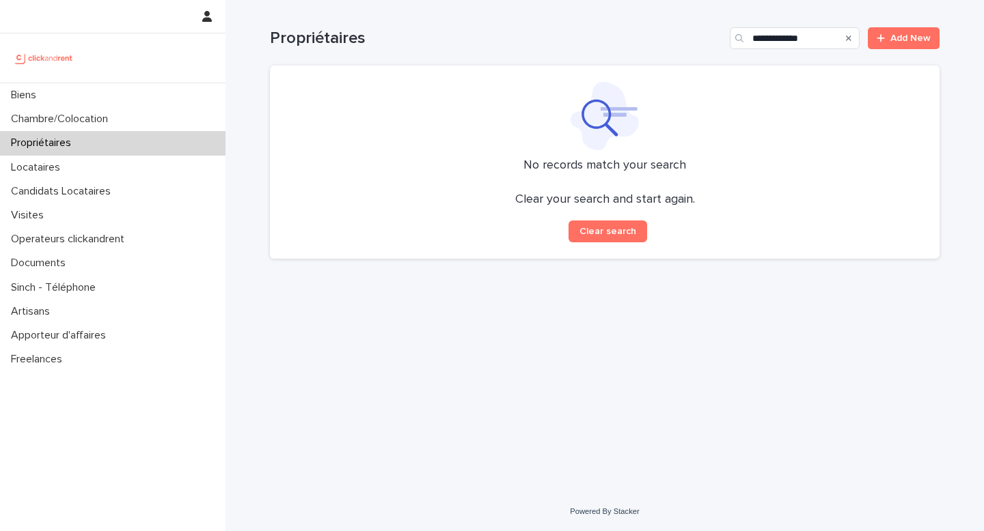
click at [141, 145] on div "Propriétaires" at bounding box center [112, 143] width 225 height 24
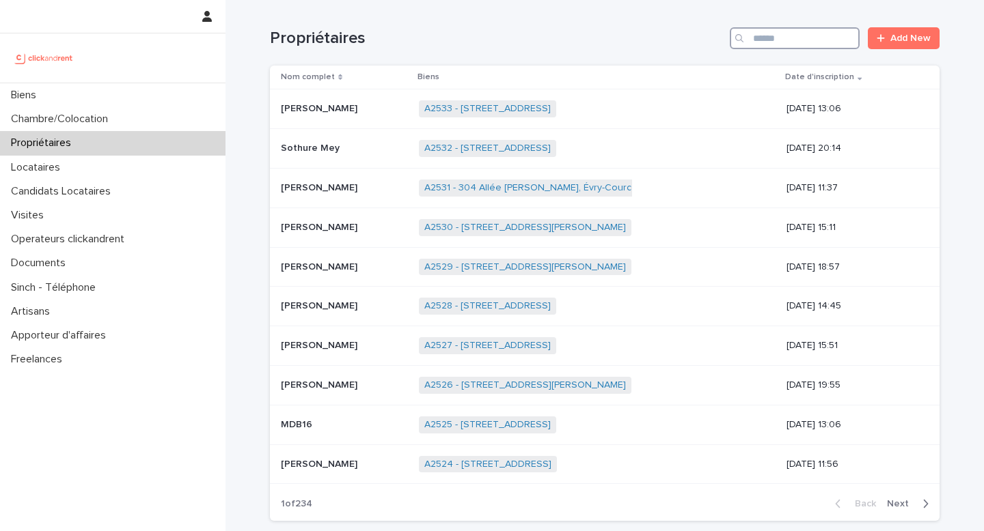
click at [771, 42] on input "Search" at bounding box center [795, 38] width 130 height 22
paste input "**********"
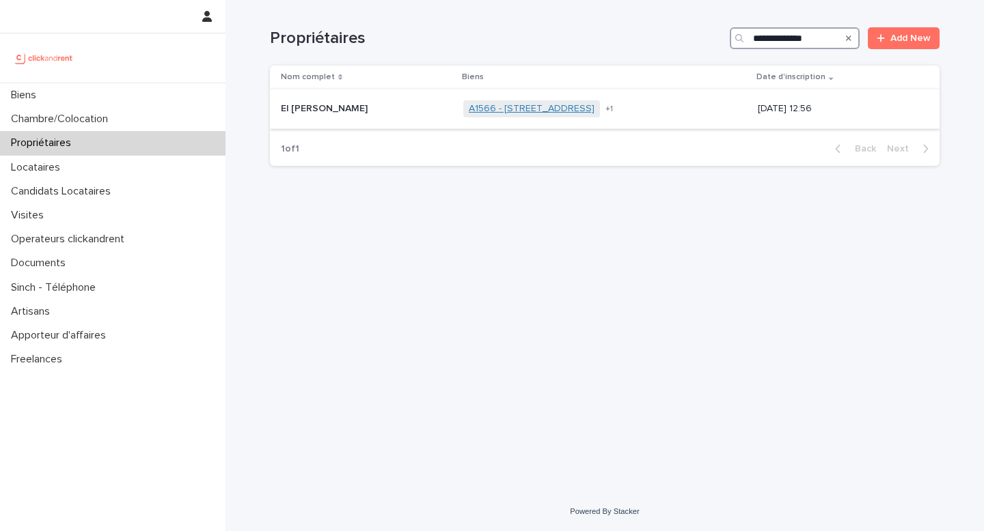
type input "**********"
click at [593, 111] on link "A1566 - [STREET_ADDRESS]" at bounding box center [532, 109] width 126 height 12
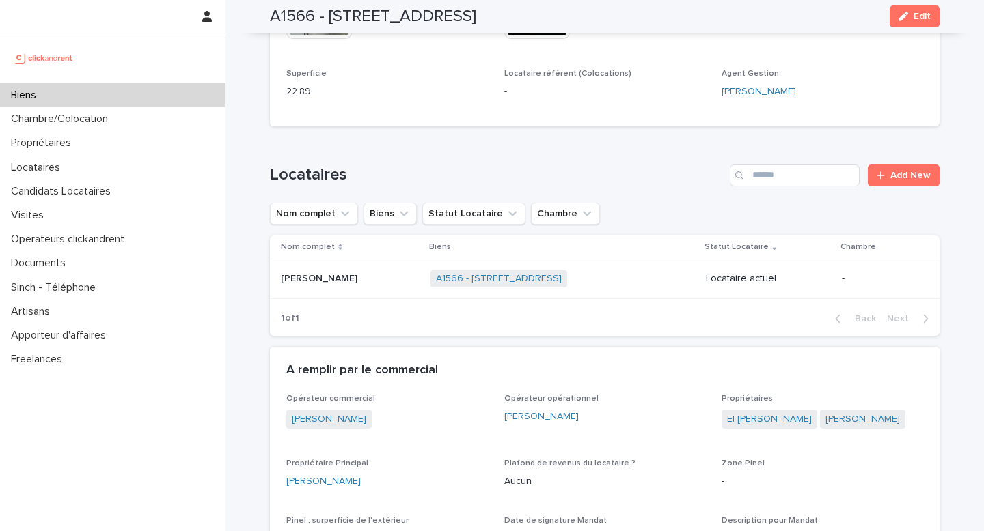
scroll to position [501, 0]
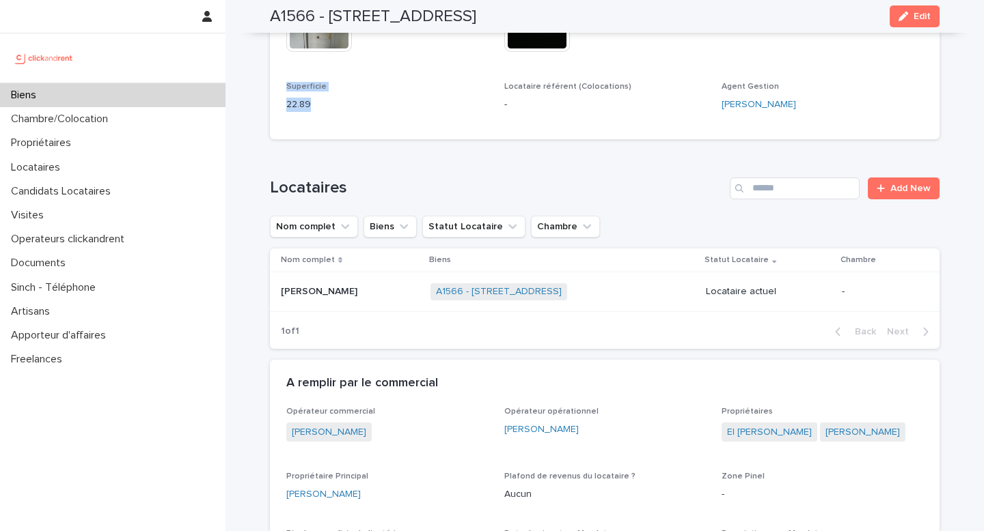
drag, startPoint x: 286, startPoint y: 74, endPoint x: 328, endPoint y: 100, distance: 50.0
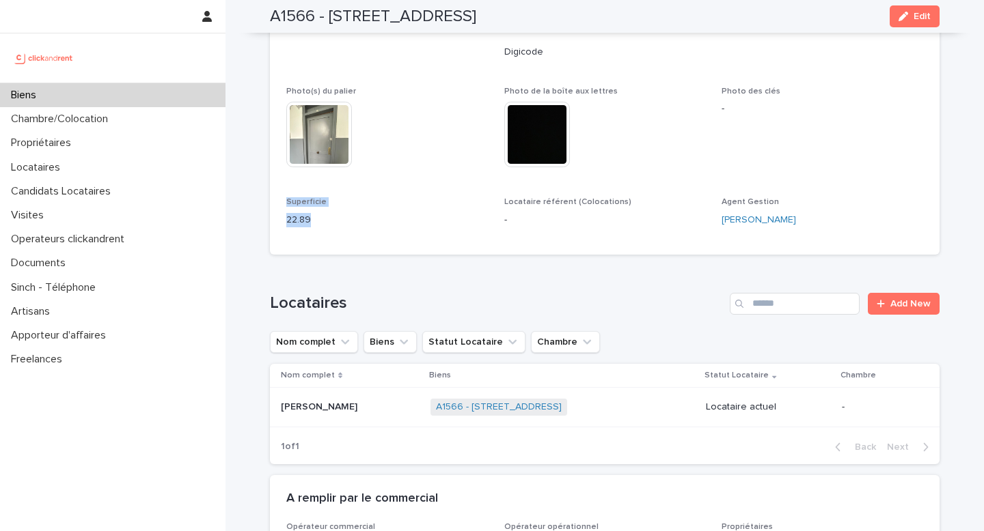
scroll to position [152, 0]
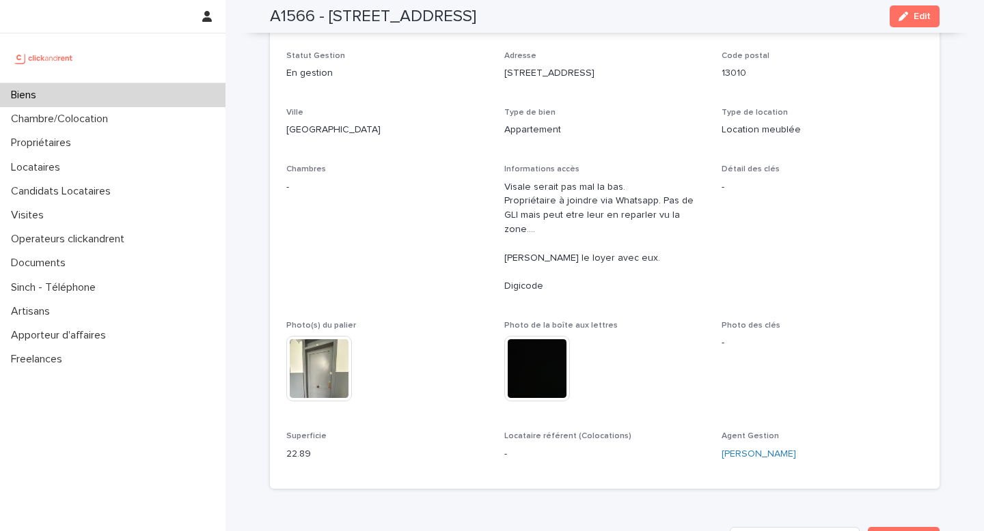
click at [365, 134] on p "[GEOGRAPHIC_DATA]" at bounding box center [387, 130] width 202 height 14
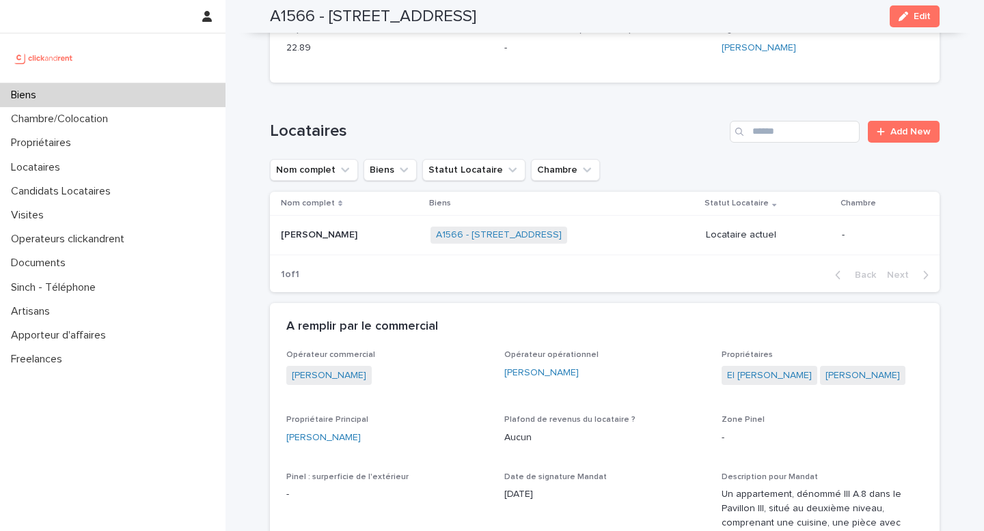
scroll to position [561, 0]
